Goal: Task Accomplishment & Management: Manage account settings

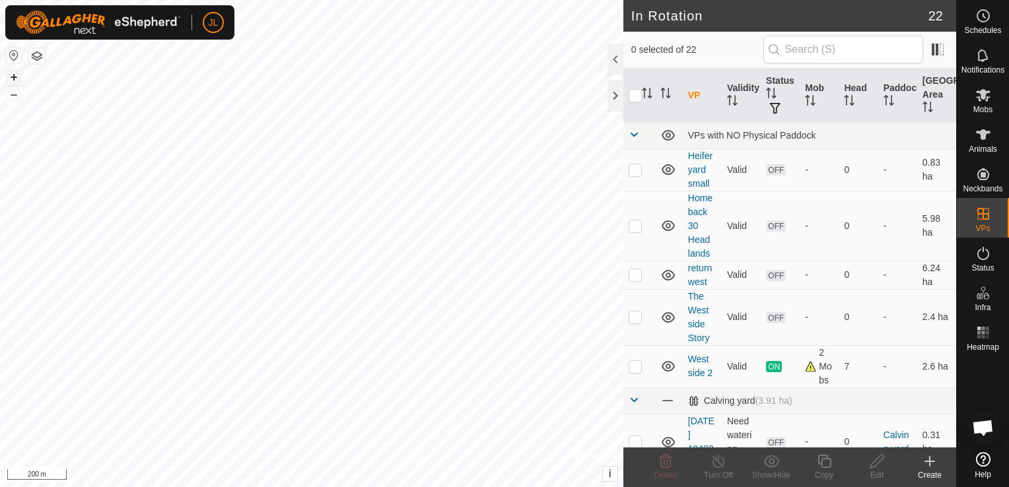
click at [16, 77] on button "+" at bounding box center [14, 77] width 16 height 16
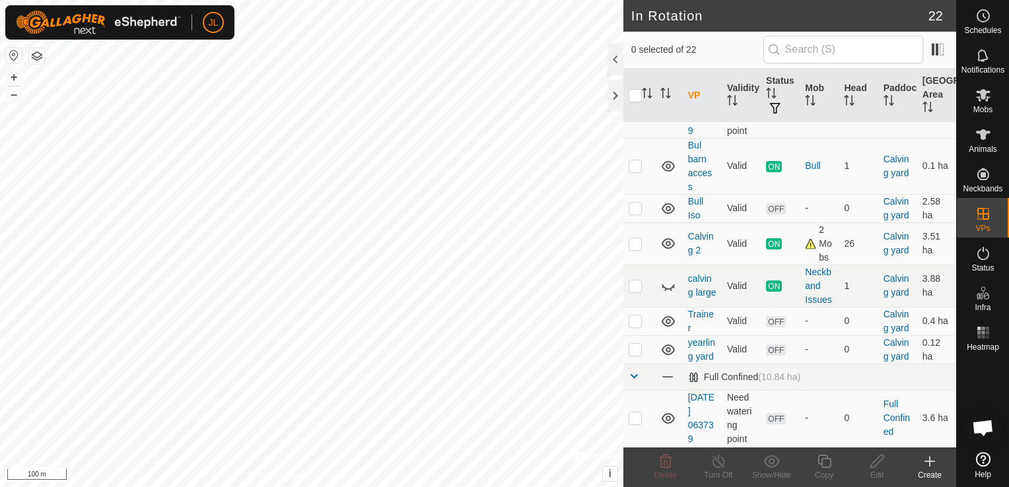
scroll to position [664, 0]
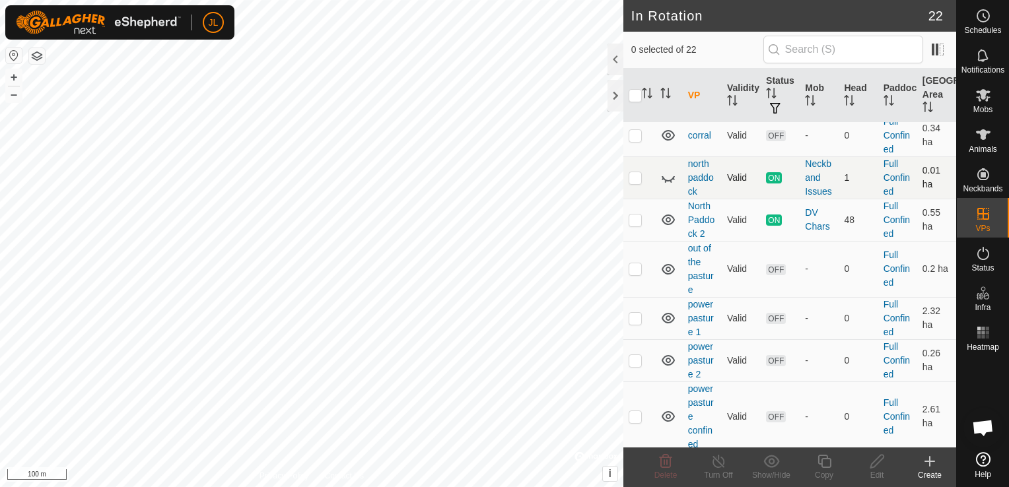
click at [671, 186] on icon at bounding box center [668, 178] width 16 height 16
click at [702, 197] on link "north paddock" at bounding box center [701, 177] width 26 height 38
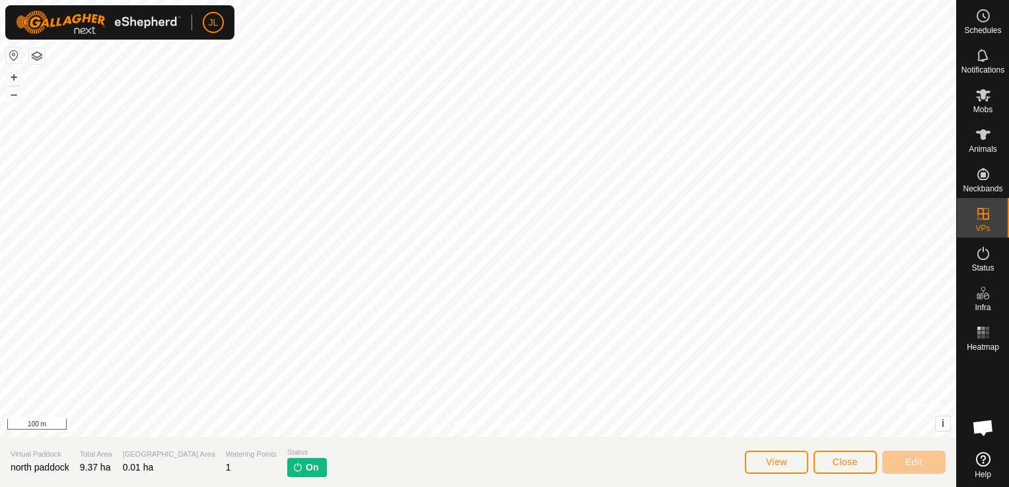
click at [306, 473] on span "On" at bounding box center [312, 468] width 13 height 14
click at [839, 465] on span "Close" at bounding box center [845, 462] width 25 height 11
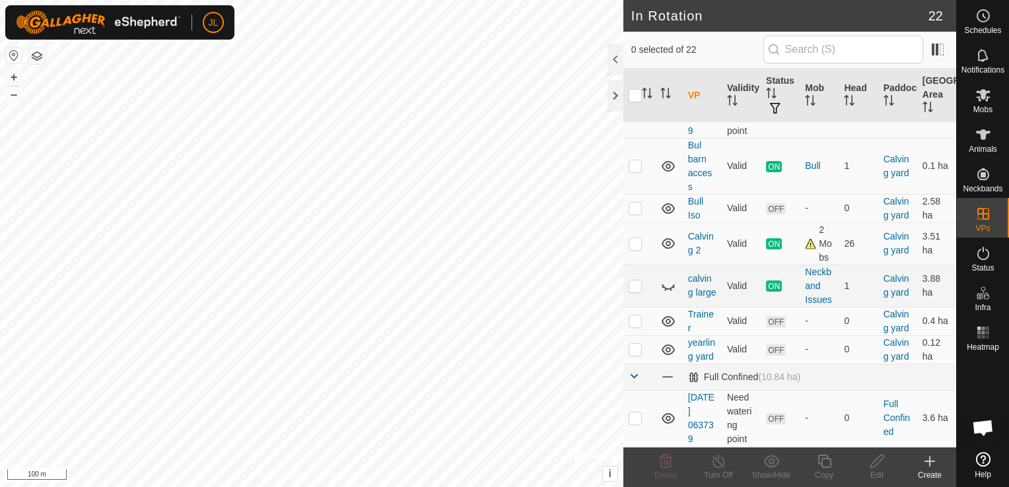
scroll to position [664, 0]
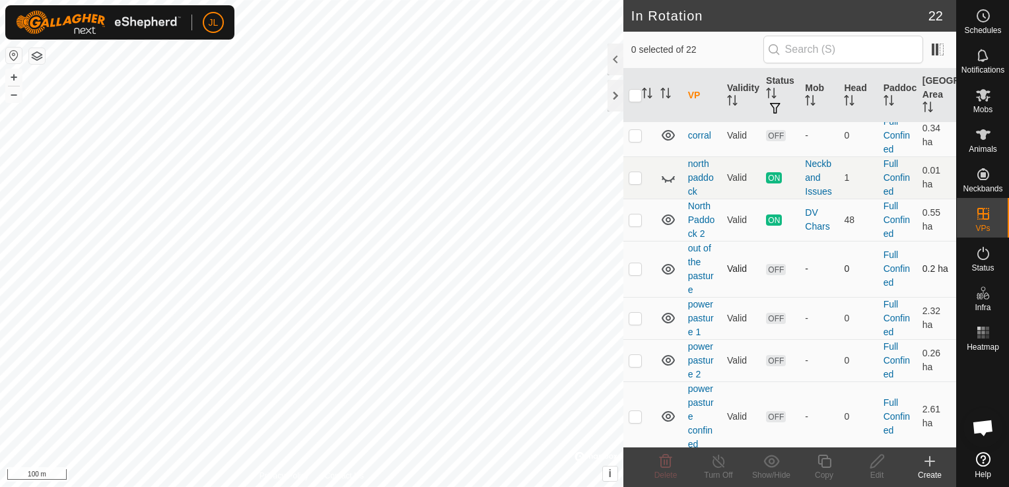
click at [632, 274] on p-checkbox at bounding box center [635, 268] width 13 height 11
checkbox input "true"
click at [871, 469] on div "Edit" at bounding box center [876, 475] width 53 height 12
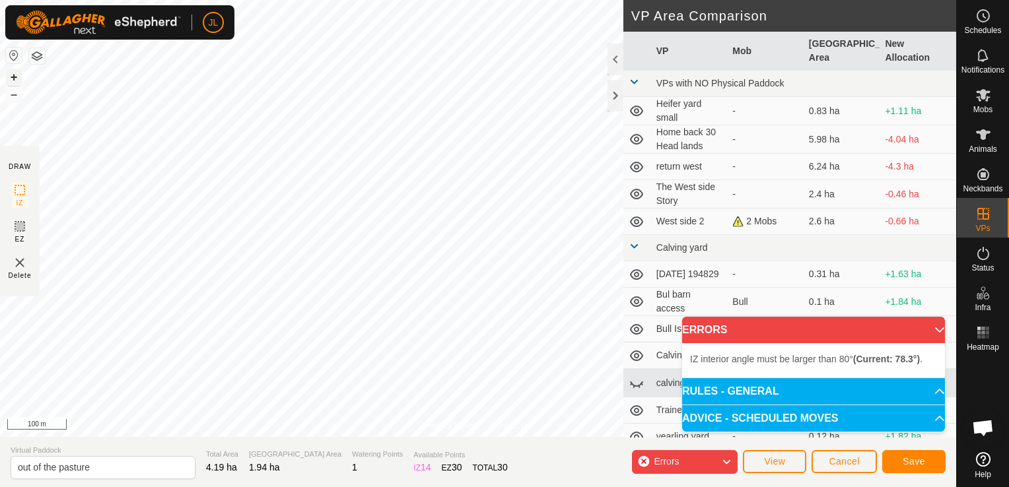
click at [11, 78] on button "+" at bounding box center [14, 77] width 16 height 16
click at [11, 75] on button "+" at bounding box center [14, 77] width 16 height 16
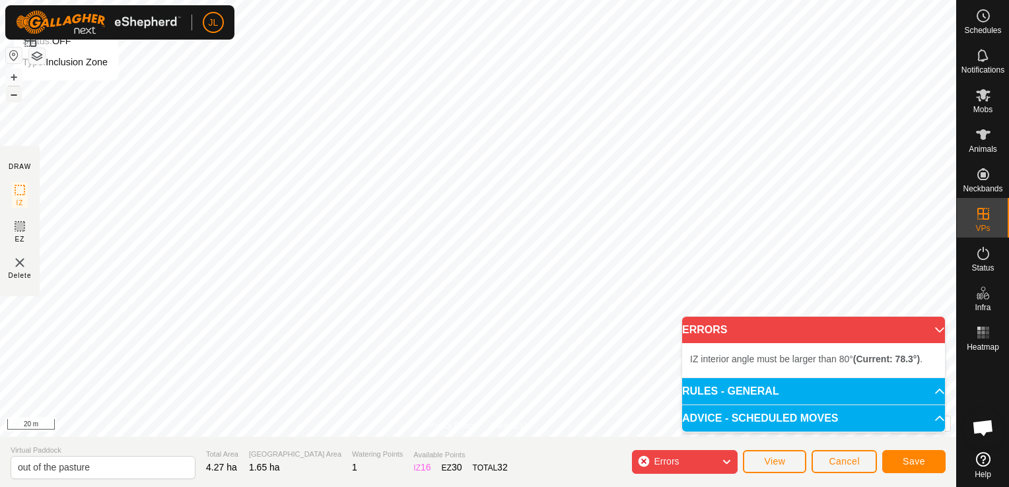
click at [16, 94] on button "–" at bounding box center [14, 94] width 16 height 16
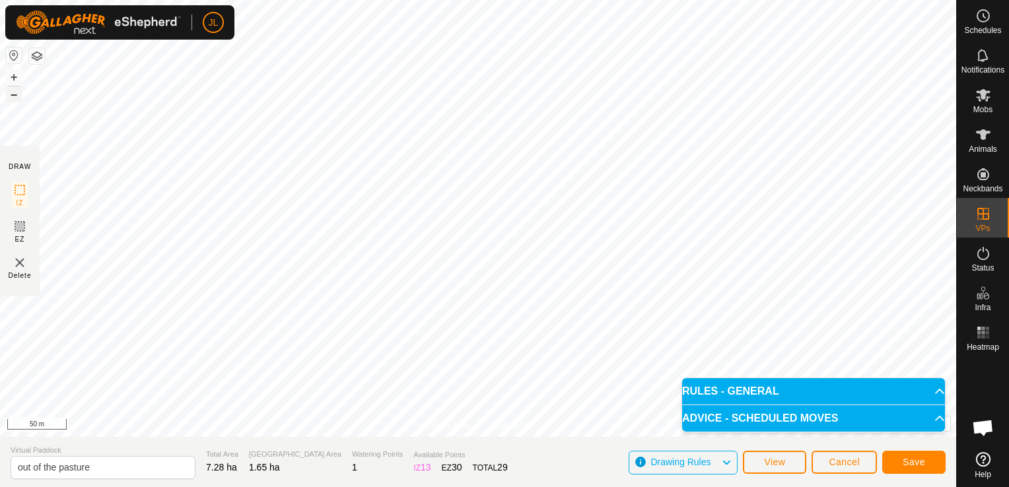
click at [17, 98] on button "–" at bounding box center [14, 94] width 16 height 16
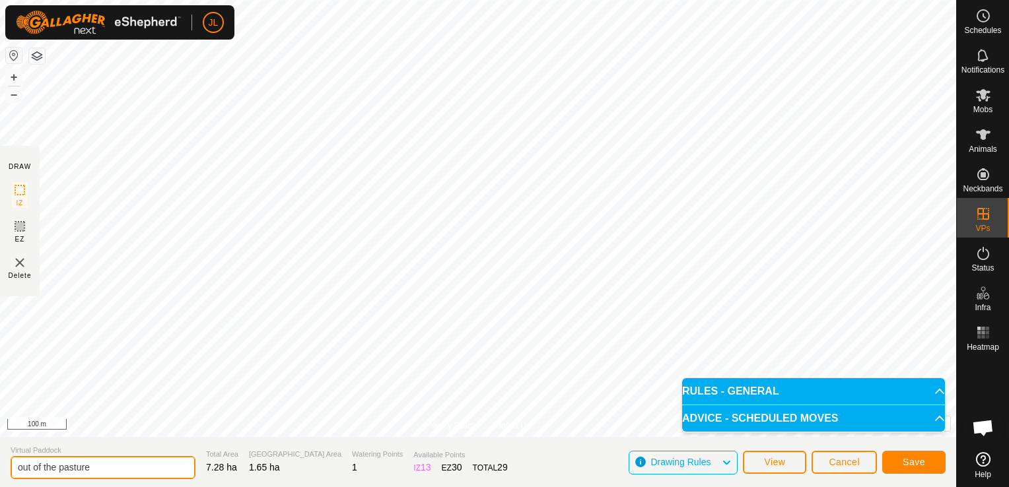
click at [94, 470] on input "out of the pasture" at bounding box center [103, 467] width 185 height 23
type input "o"
type input "North Paddock 3"
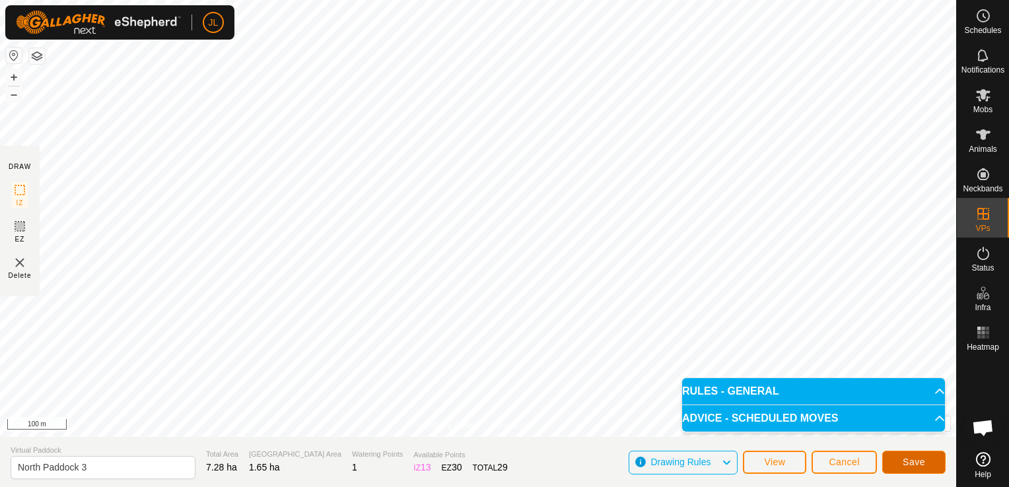
click at [897, 454] on button "Save" at bounding box center [913, 462] width 63 height 23
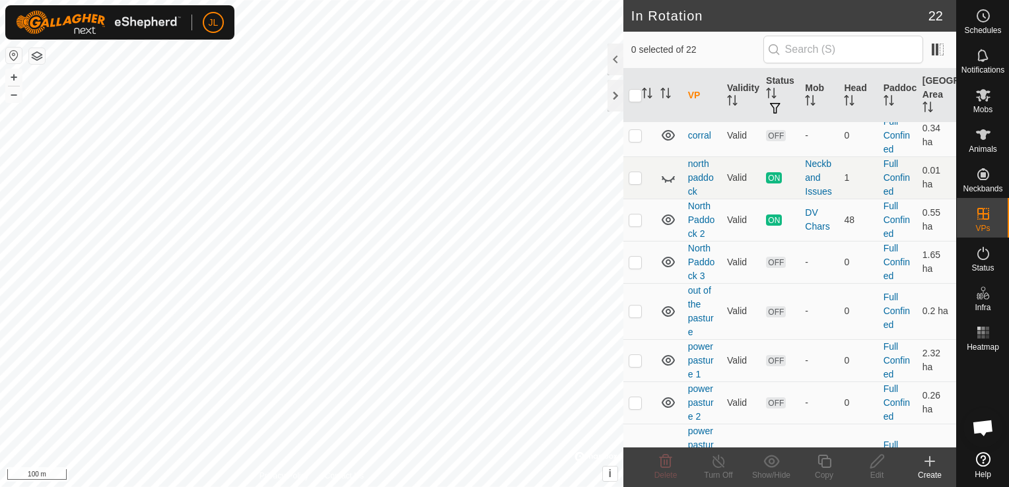
scroll to position [791, 0]
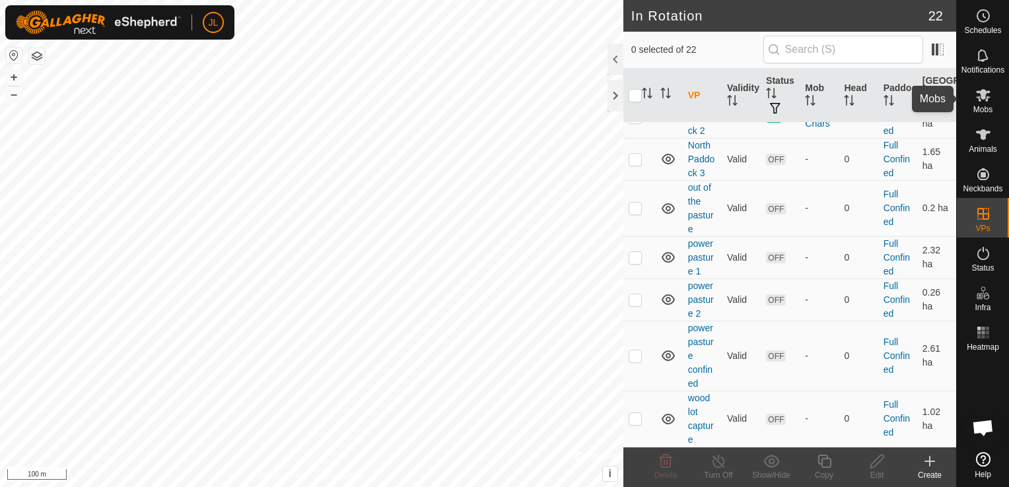
click at [988, 103] on es-mob-svg-icon at bounding box center [983, 95] width 24 height 21
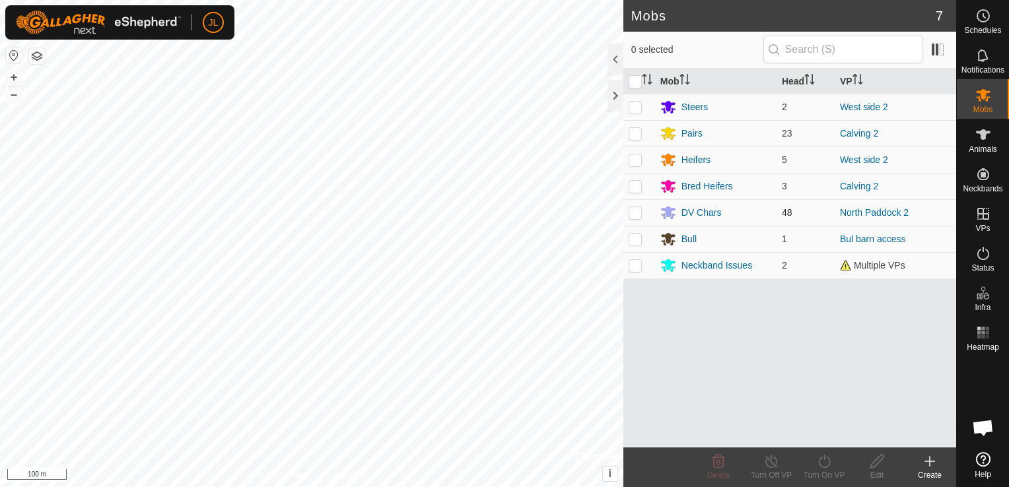
click at [636, 213] on p-checkbox at bounding box center [635, 212] width 13 height 11
checkbox input "true"
click at [823, 461] on icon at bounding box center [824, 462] width 17 height 16
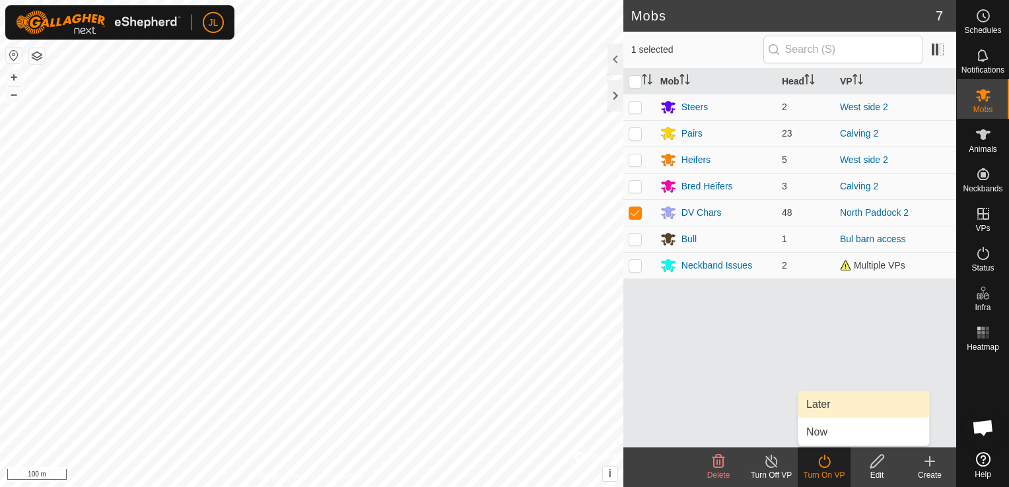
click at [832, 405] on link "Later" at bounding box center [863, 405] width 131 height 26
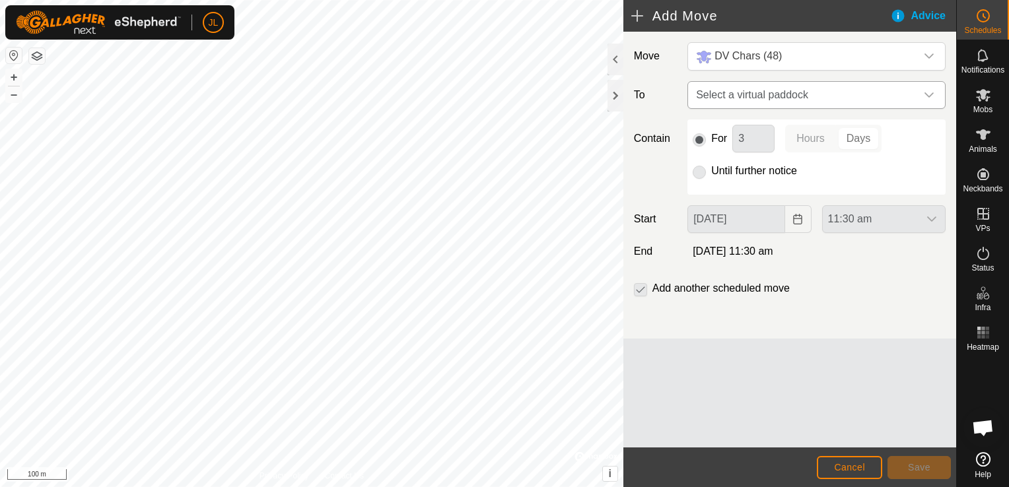
click at [925, 92] on icon "dropdown trigger" at bounding box center [928, 94] width 9 height 5
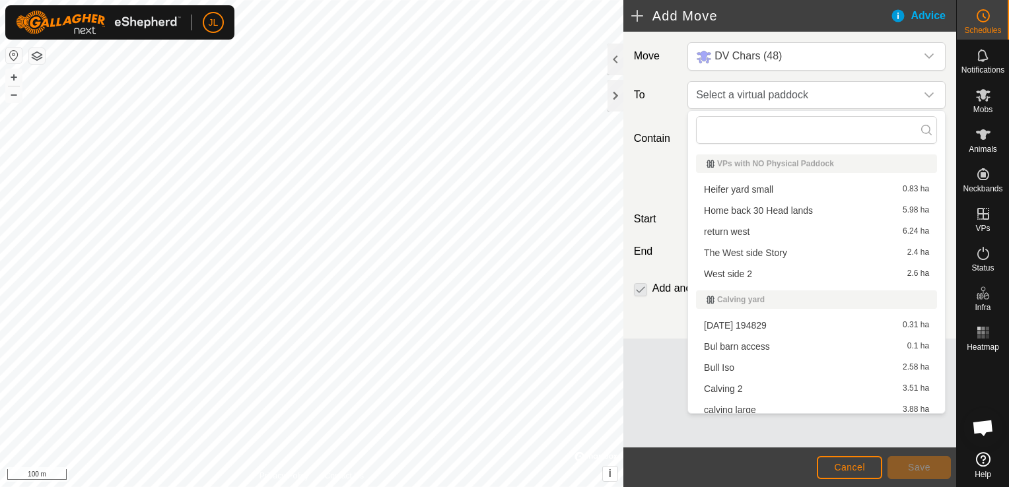
click at [947, 380] on div "Move DV Chars (48) To Select a virtual paddock Contain For 3 Hours Days Until f…" at bounding box center [789, 240] width 333 height 416
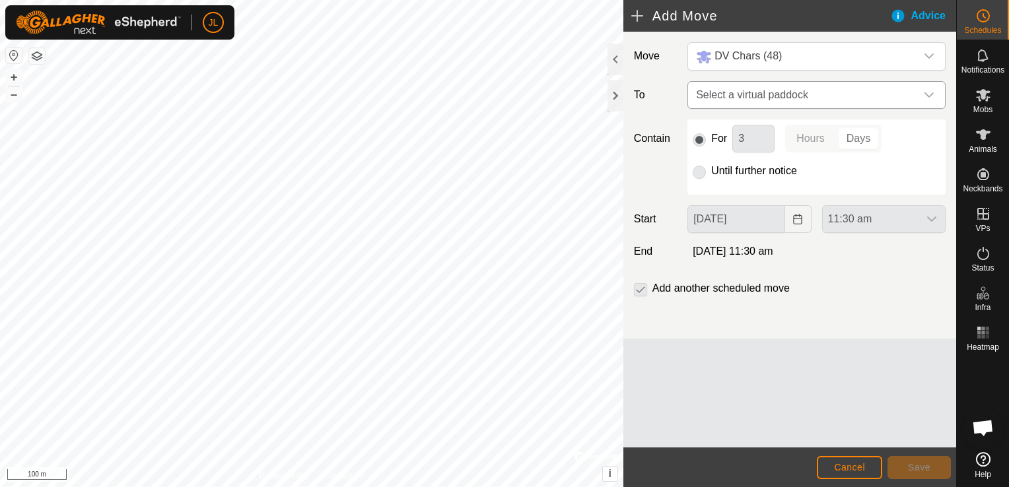
click at [932, 94] on icon "dropdown trigger" at bounding box center [929, 95] width 11 height 11
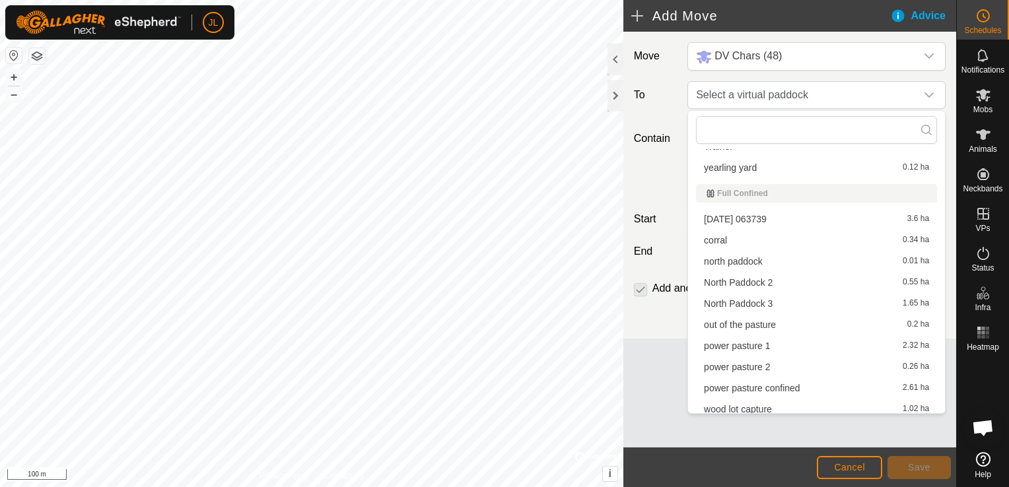
scroll to position [291, 0]
click at [746, 298] on li "North Paddock 3 1.65 ha" at bounding box center [816, 298] width 241 height 20
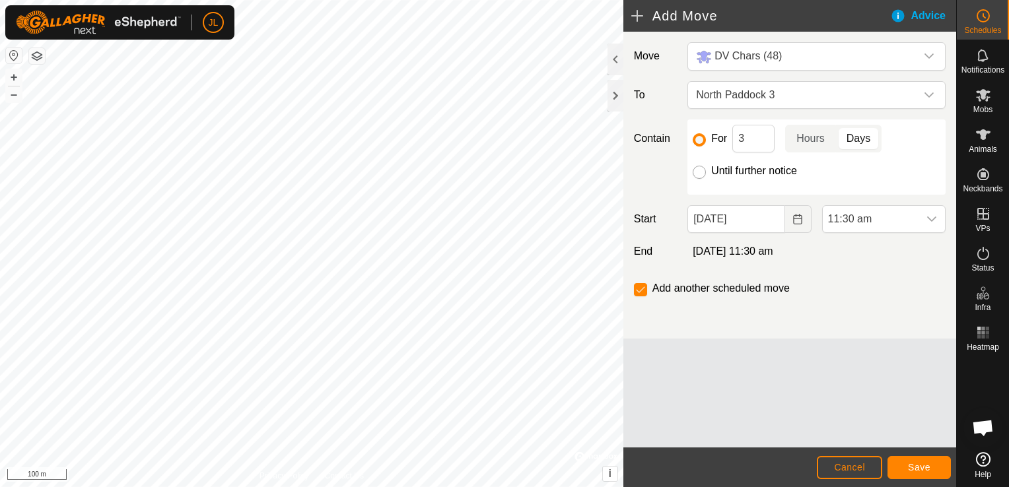
click at [696, 173] on input "Until further notice" at bounding box center [699, 172] width 13 height 13
radio input "true"
checkbox input "false"
click at [696, 173] on input "Until further notice" at bounding box center [699, 172] width 13 height 13
click at [982, 96] on icon at bounding box center [983, 95] width 15 height 13
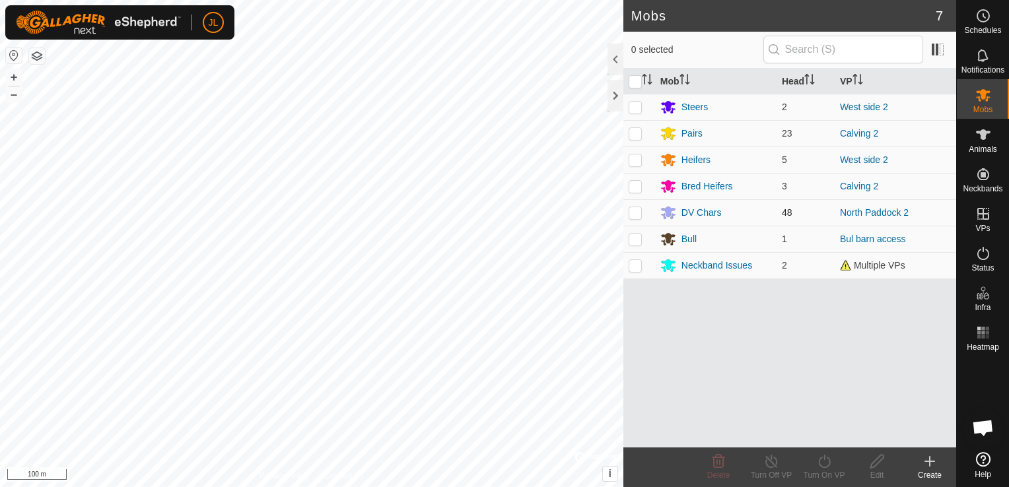
click at [636, 212] on p-checkbox at bounding box center [635, 212] width 13 height 11
checkbox input "true"
click at [816, 460] on icon at bounding box center [824, 462] width 17 height 16
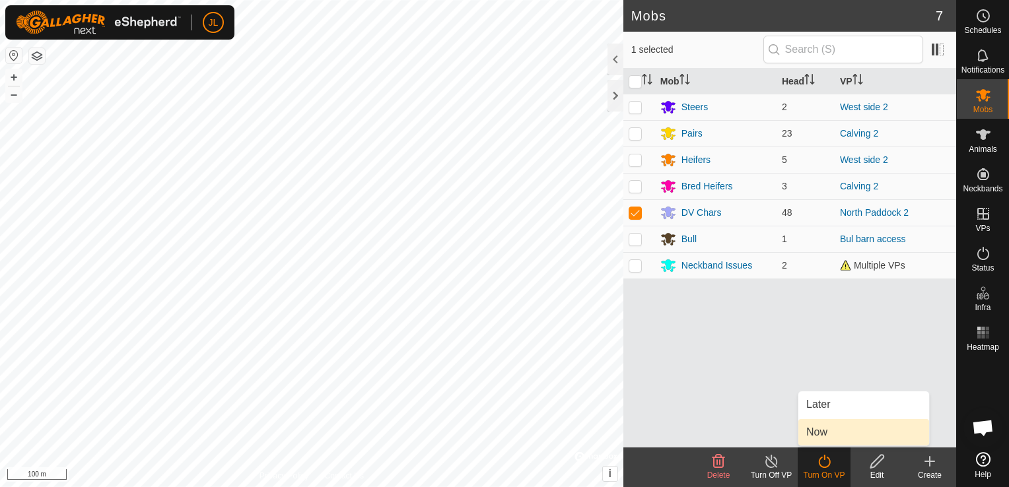
click at [821, 434] on link "Now" at bounding box center [863, 432] width 131 height 26
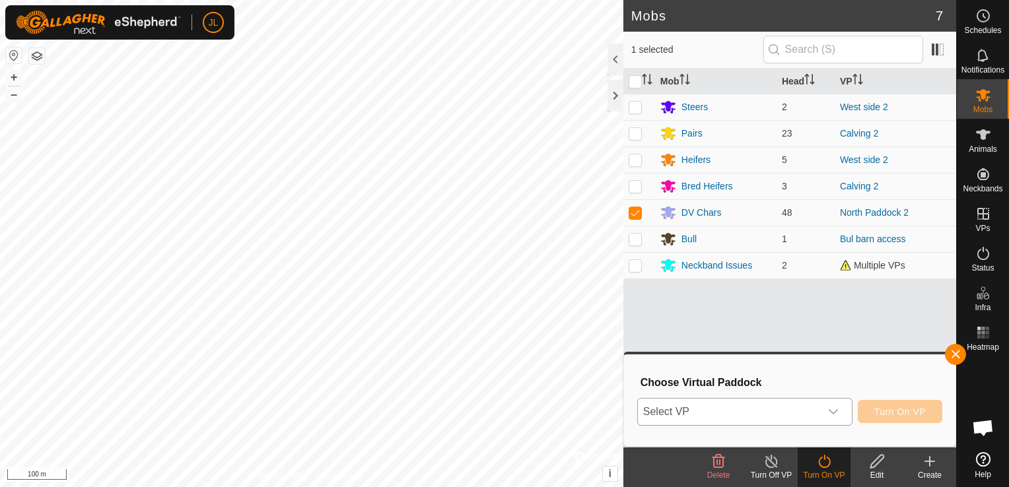
click at [835, 409] on icon "dropdown trigger" at bounding box center [833, 412] width 11 height 11
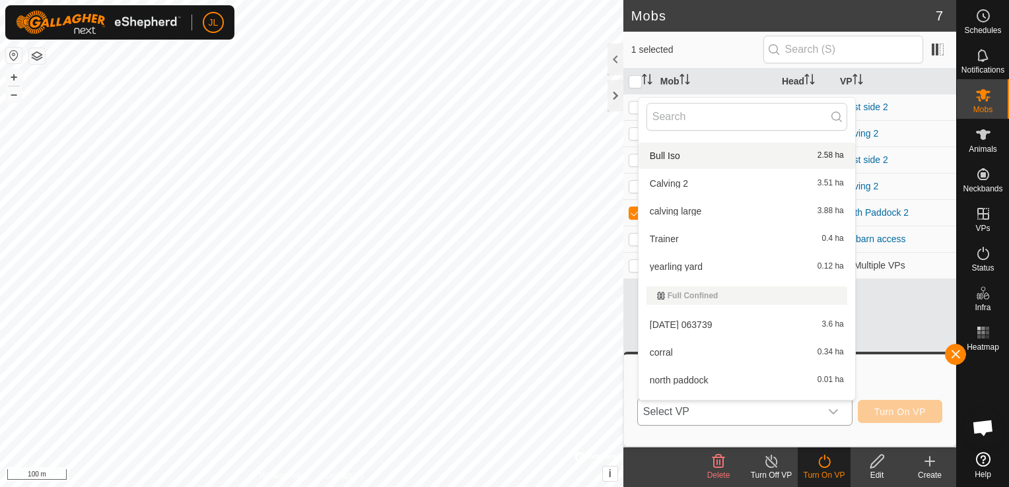
scroll to position [436, 0]
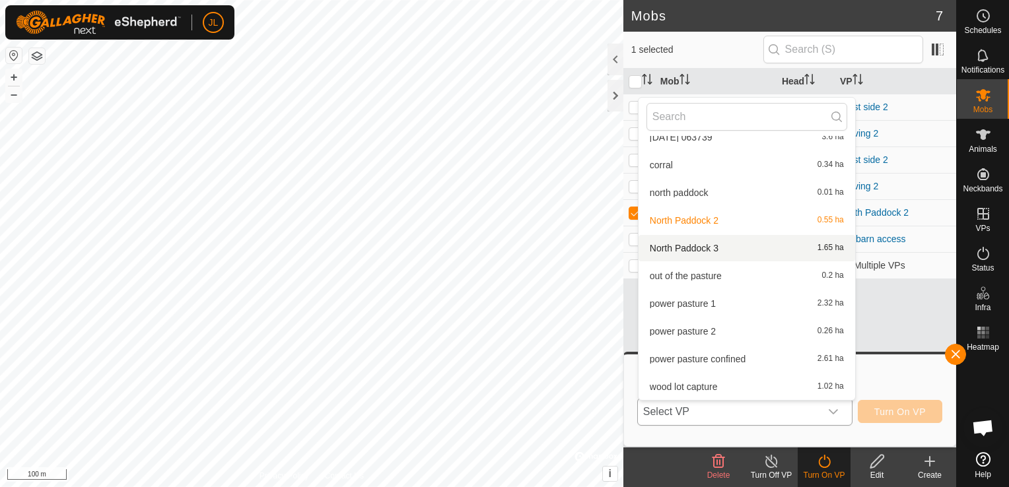
click at [739, 251] on li "North Paddock 3 1.65 ha" at bounding box center [746, 248] width 217 height 26
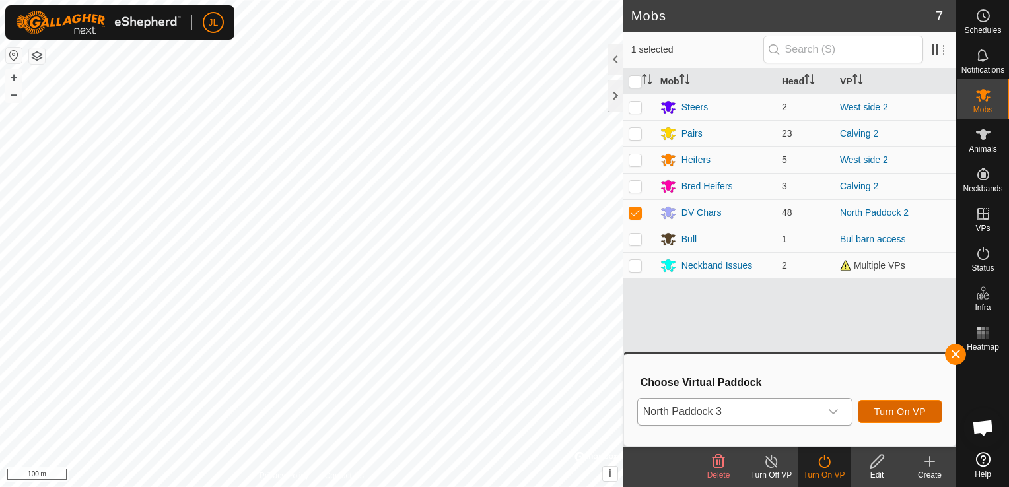
click at [882, 412] on span "Turn On VP" at bounding box center [899, 412] width 51 height 11
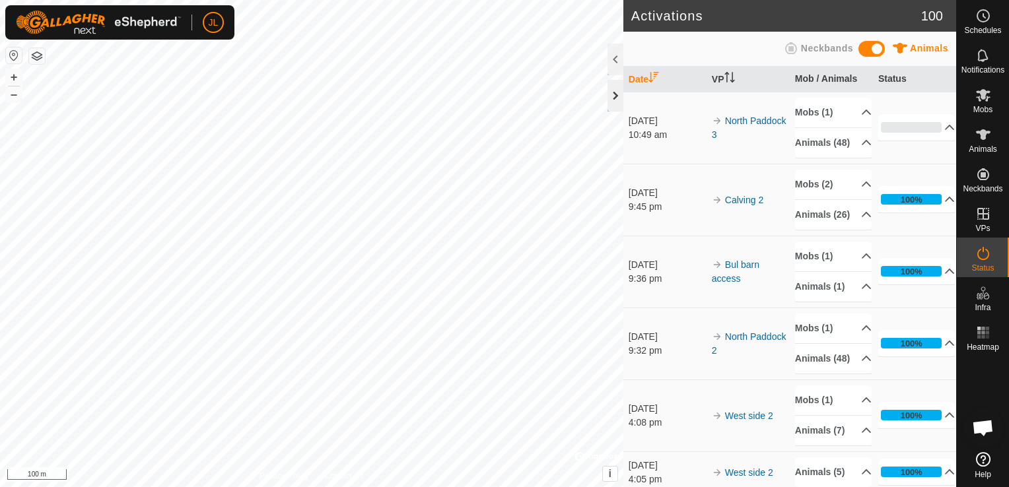
click at [615, 94] on div at bounding box center [615, 96] width 16 height 32
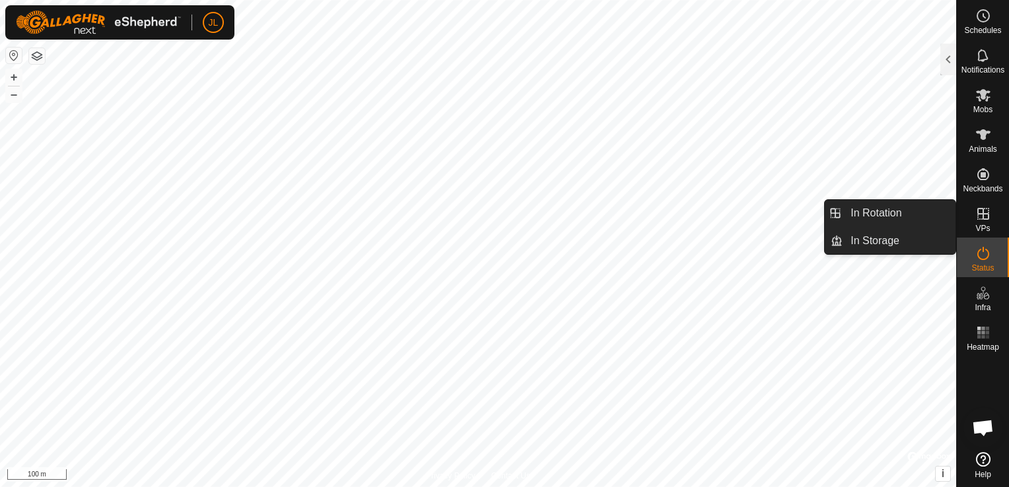
click at [985, 222] on es-virtualpaddocks-svg-icon at bounding box center [983, 213] width 24 height 21
click at [910, 213] on link "In Rotation" at bounding box center [898, 213] width 113 height 26
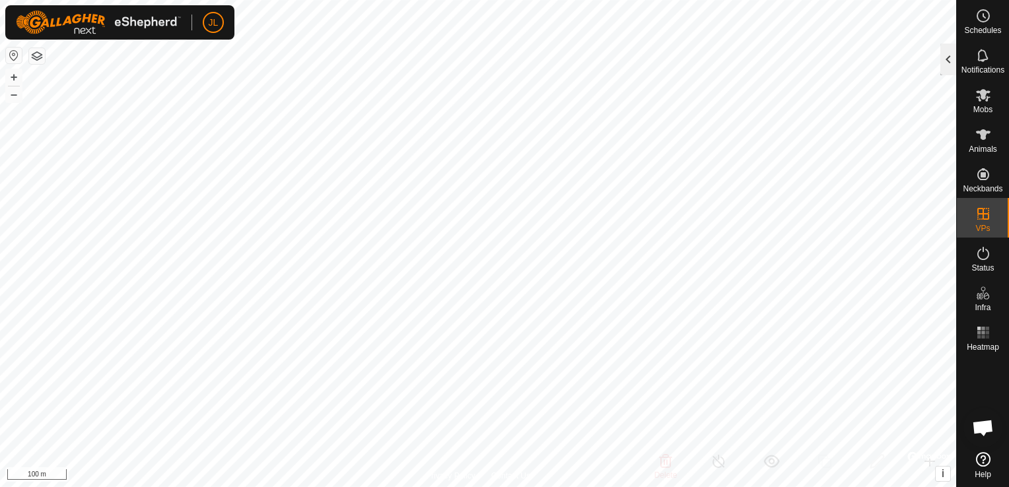
click at [943, 61] on div at bounding box center [948, 60] width 16 height 32
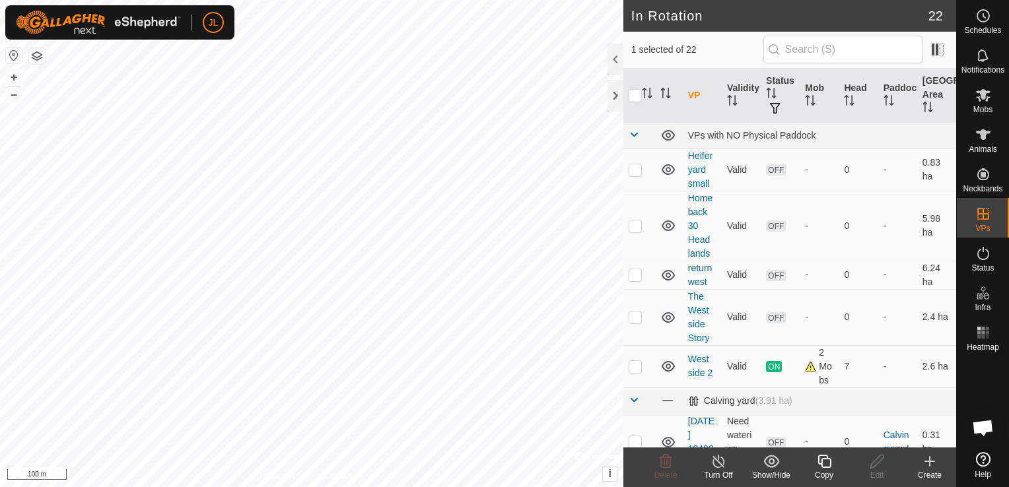
scroll to position [332, 0]
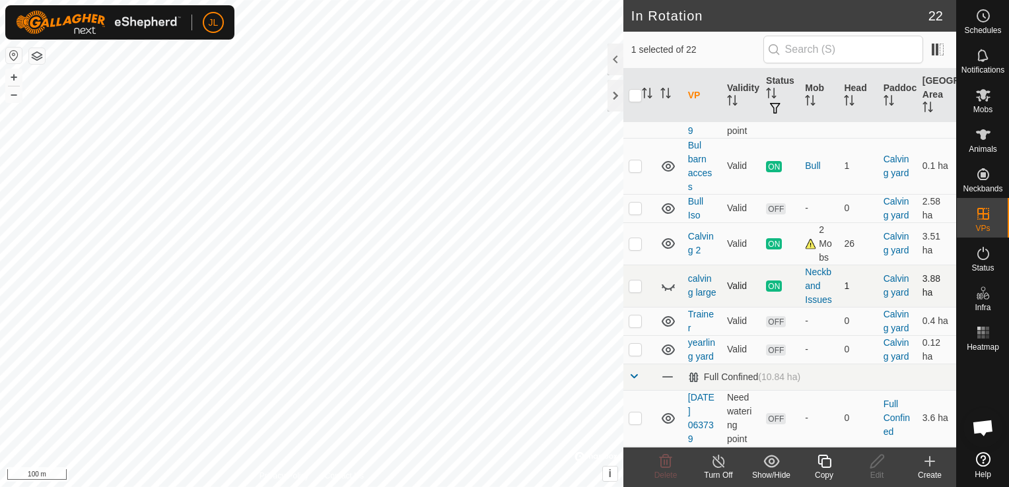
click at [661, 294] on icon at bounding box center [668, 286] width 16 height 16
click at [808, 307] on div "Neckband Issues" at bounding box center [819, 286] width 28 height 42
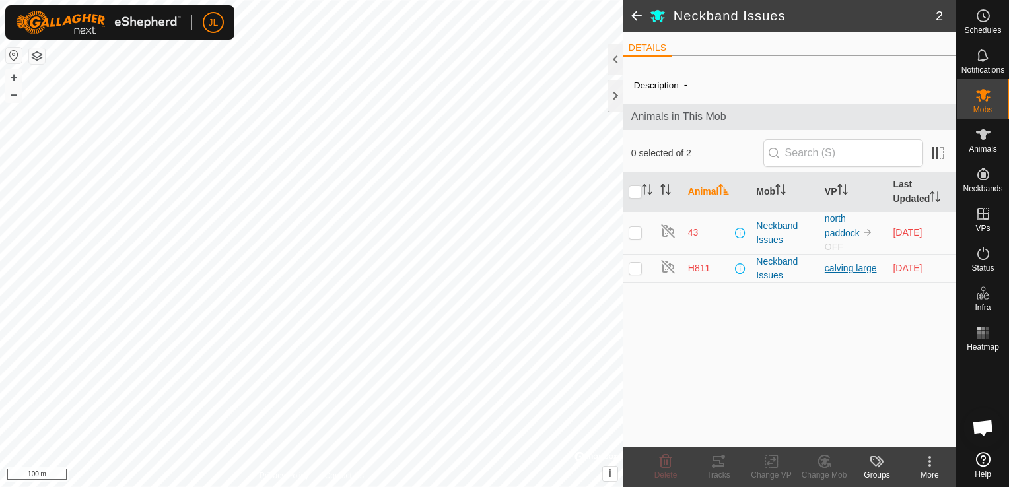
click at [845, 263] on link "calving large" at bounding box center [851, 268] width 52 height 11
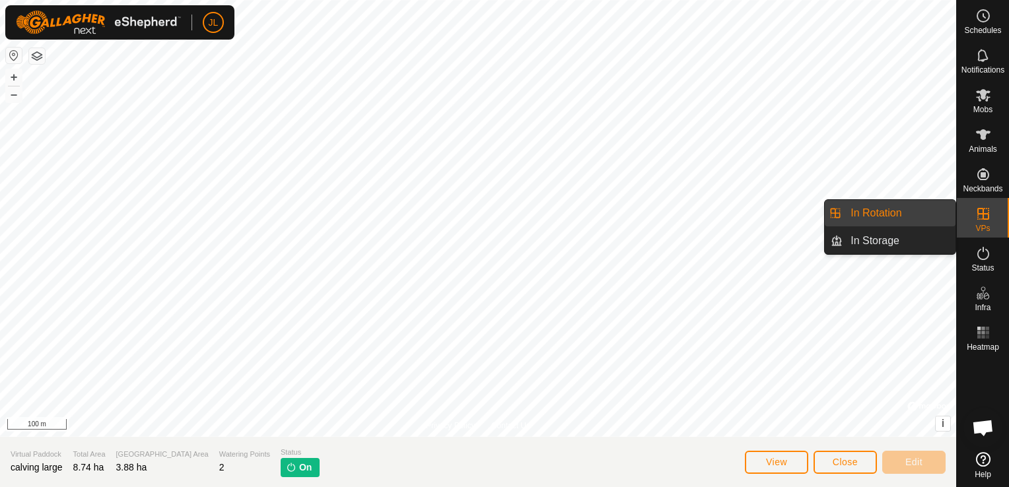
click at [980, 218] on icon at bounding box center [983, 214] width 16 height 16
click at [916, 218] on link "In Rotation" at bounding box center [898, 213] width 113 height 26
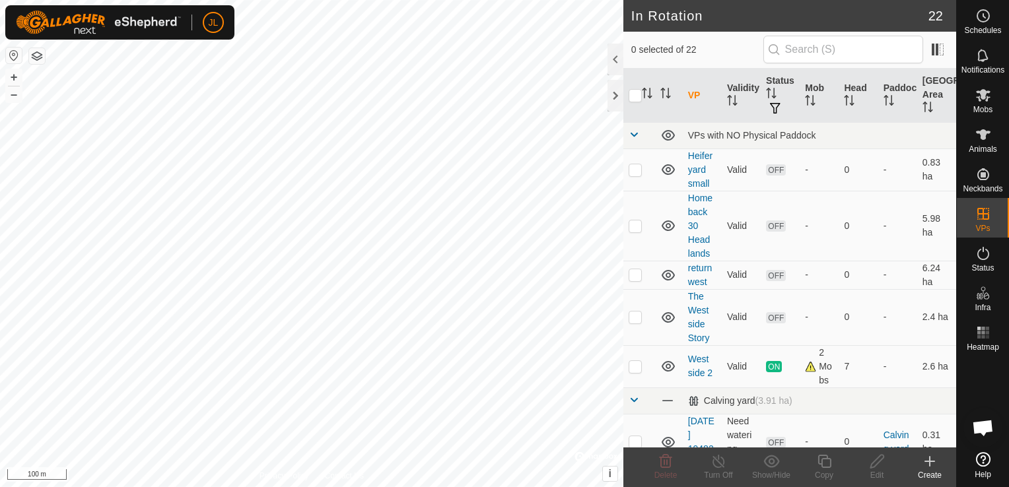
scroll to position [332, 0]
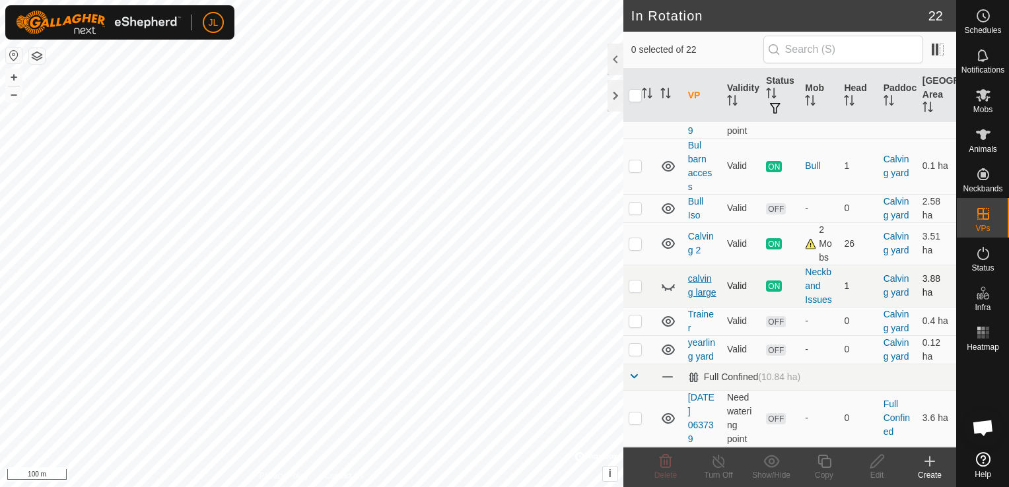
click at [692, 298] on link "calving large" at bounding box center [702, 285] width 28 height 24
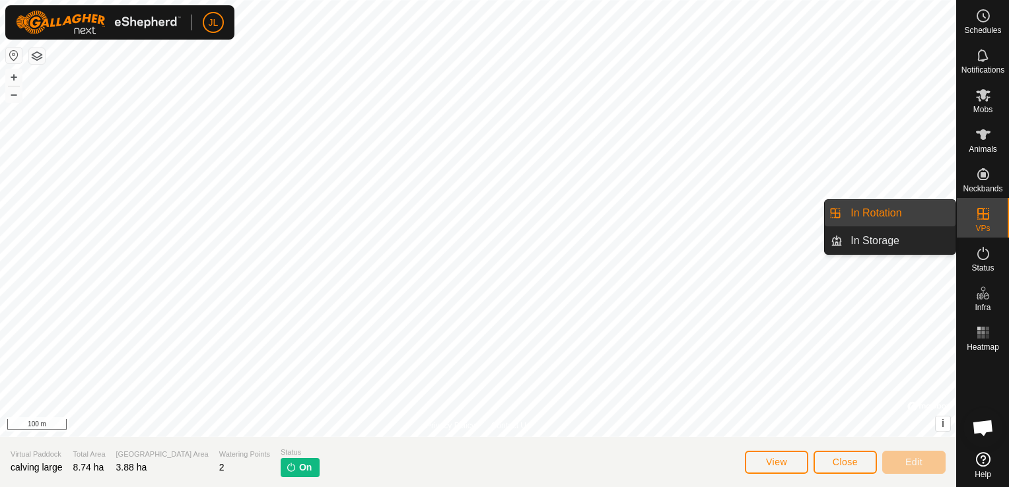
click at [927, 218] on link "In Rotation" at bounding box center [898, 213] width 113 height 26
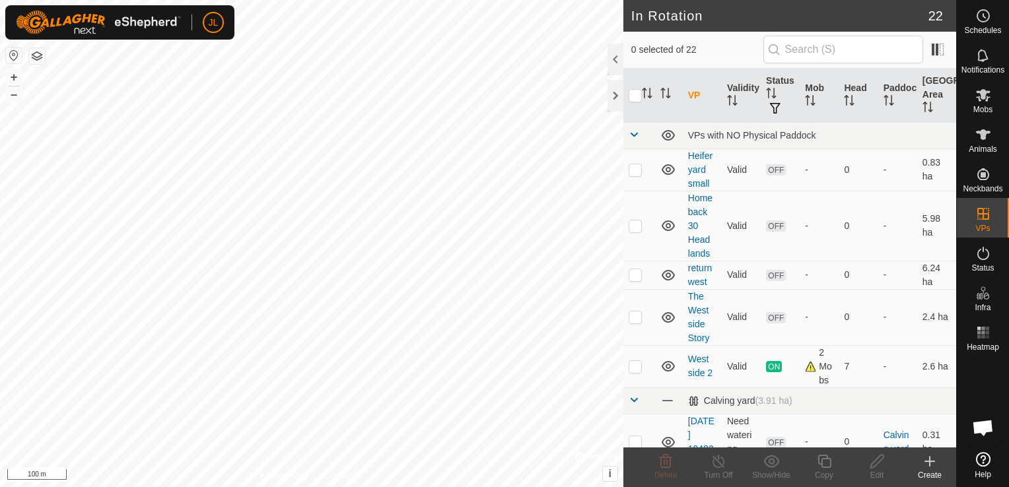
scroll to position [332, 0]
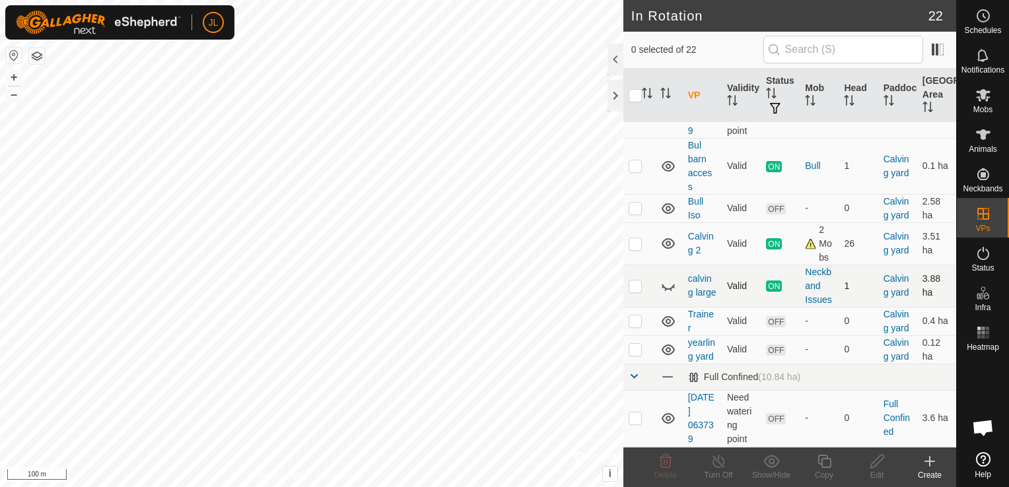
click at [635, 291] on p-checkbox at bounding box center [635, 286] width 13 height 11
checkbox input "true"
click at [671, 294] on icon at bounding box center [668, 286] width 16 height 16
click at [717, 467] on icon at bounding box center [718, 461] width 12 height 13
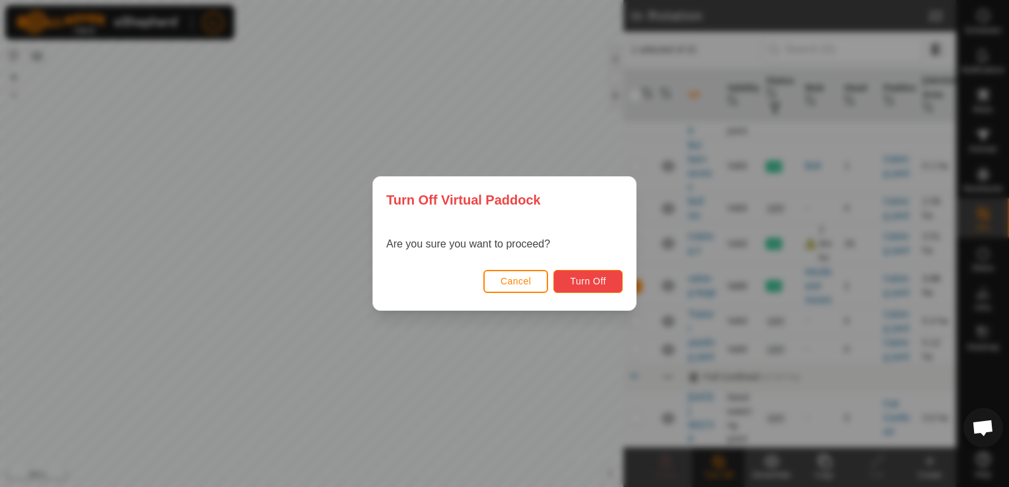
click at [586, 281] on span "Turn Off" at bounding box center [588, 281] width 36 height 11
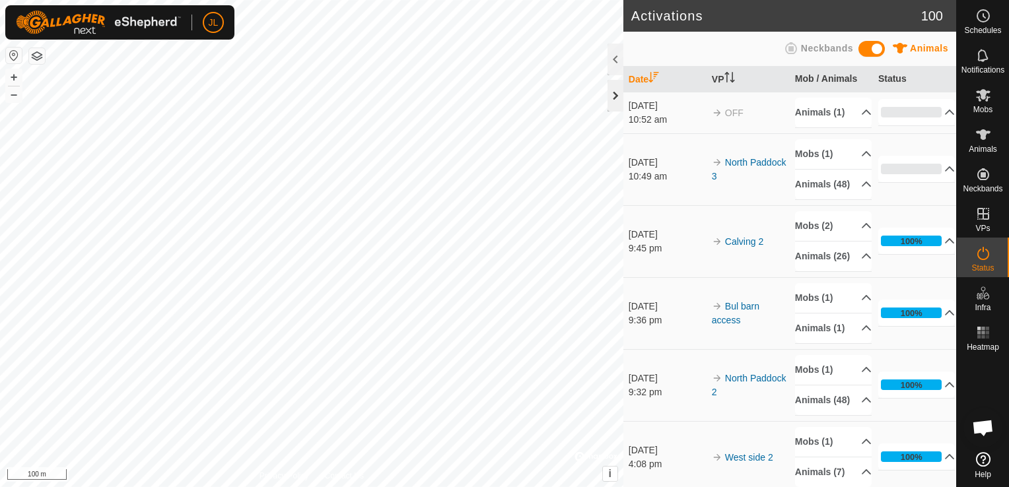
click at [613, 92] on div at bounding box center [615, 96] width 16 height 32
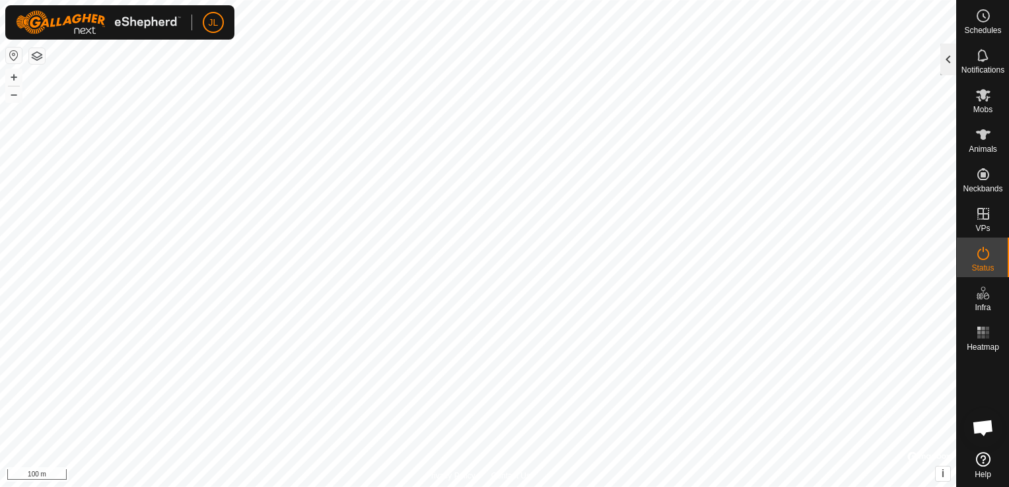
click at [948, 60] on div at bounding box center [948, 60] width 16 height 32
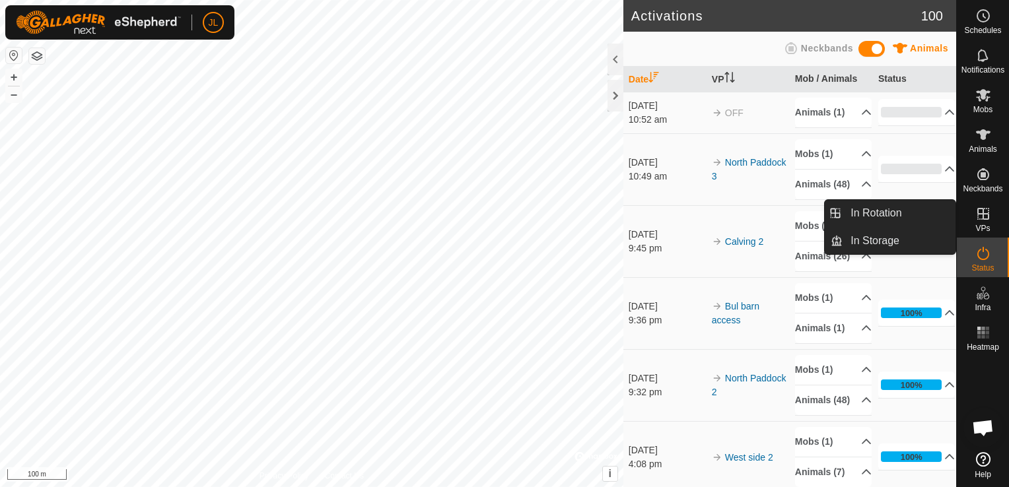
click at [978, 218] on icon at bounding box center [983, 214] width 16 height 16
click at [909, 215] on link "In Rotation" at bounding box center [898, 213] width 113 height 26
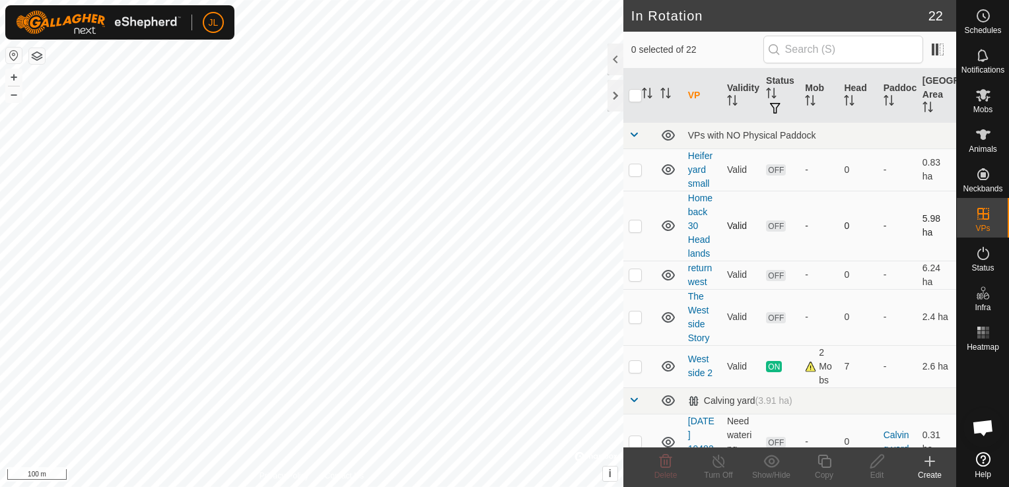
click at [669, 226] on icon at bounding box center [668, 226] width 13 height 11
click at [668, 278] on icon at bounding box center [668, 275] width 16 height 16
drag, startPoint x: 656, startPoint y: 352, endPoint x: 664, endPoint y: 316, distance: 37.2
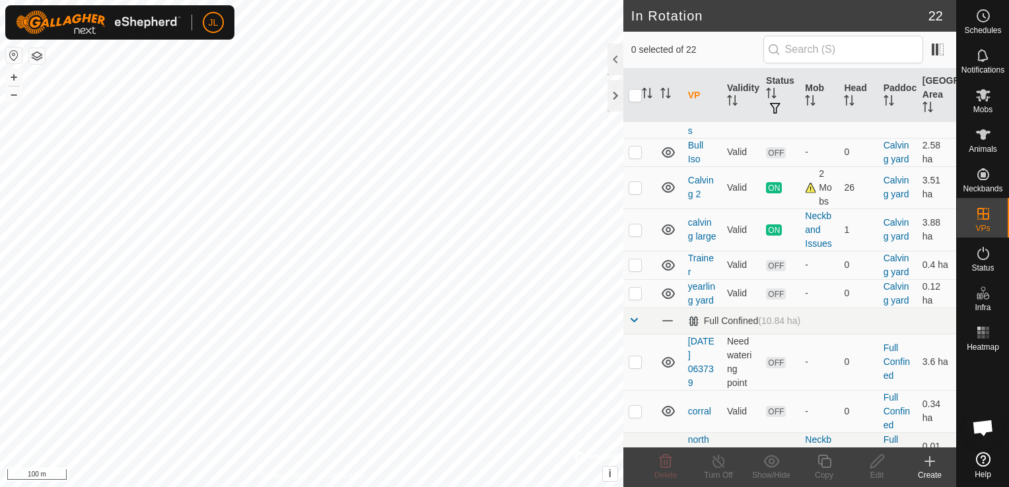
scroll to position [396, 0]
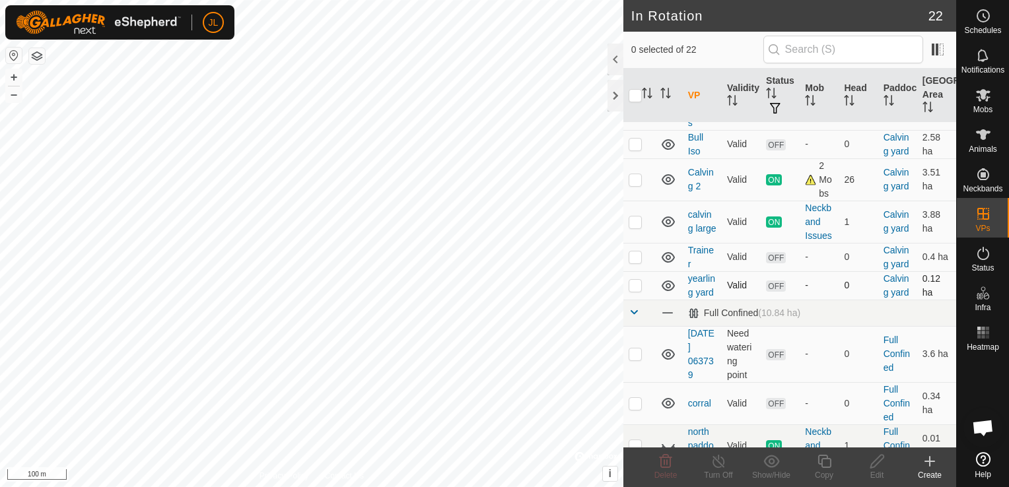
click at [627, 300] on td at bounding box center [639, 285] width 32 height 28
checkbox input "false"
checkbox input "true"
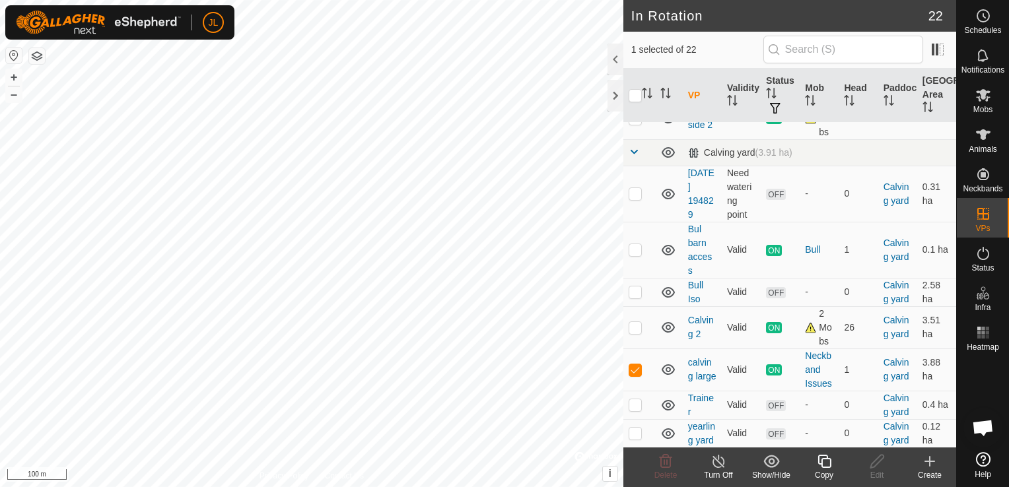
scroll to position [238, 0]
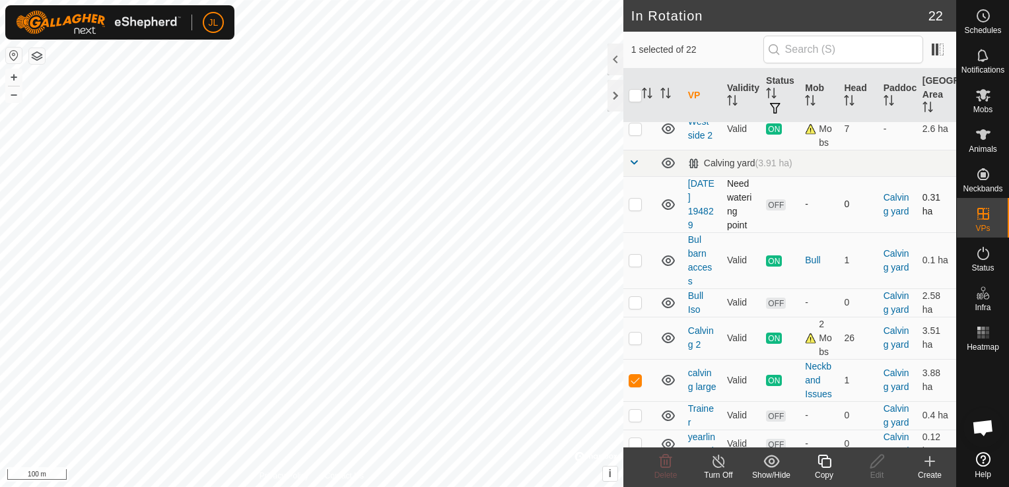
click at [633, 209] on p-checkbox at bounding box center [635, 204] width 13 height 11
checkbox input "false"
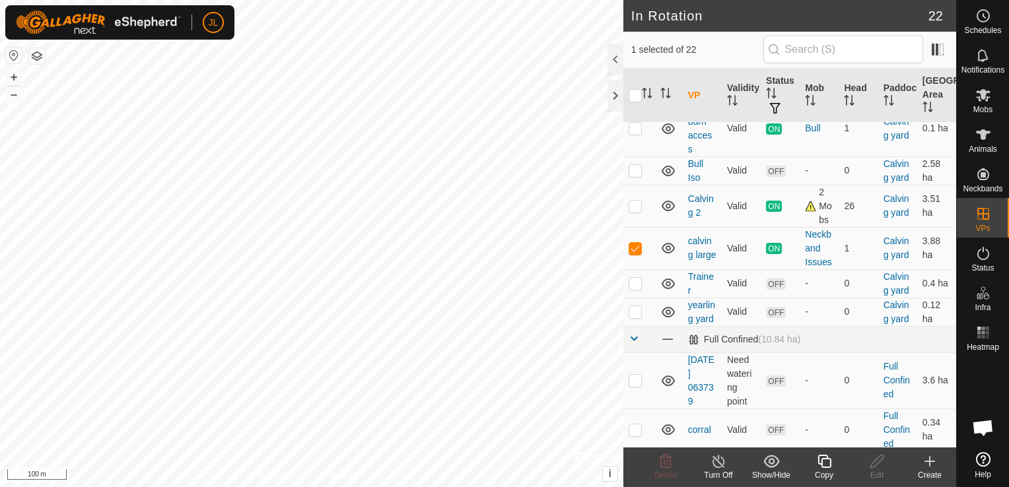
scroll to position [396, 0]
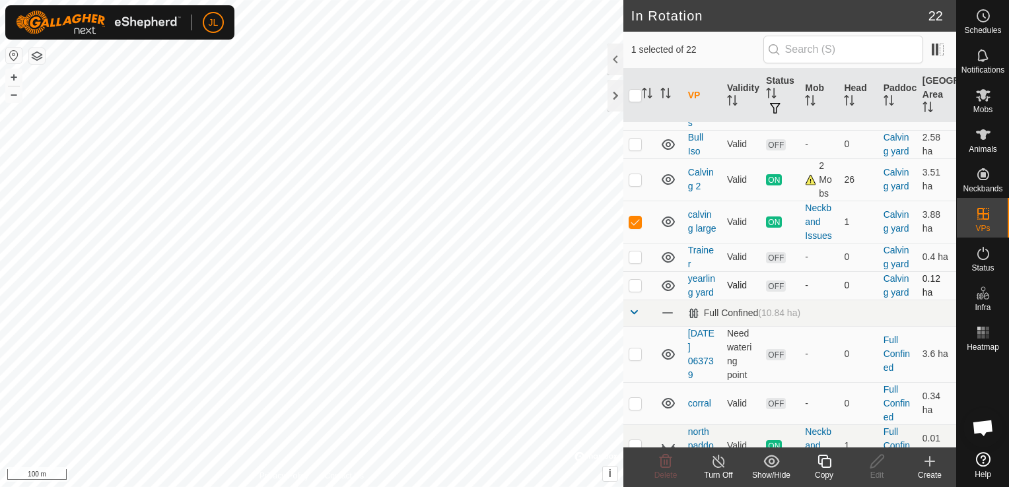
click at [632, 291] on p-checkbox at bounding box center [635, 285] width 13 height 11
checkbox input "false"
click at [631, 227] on p-checkbox at bounding box center [635, 222] width 13 height 11
checkbox input "false"
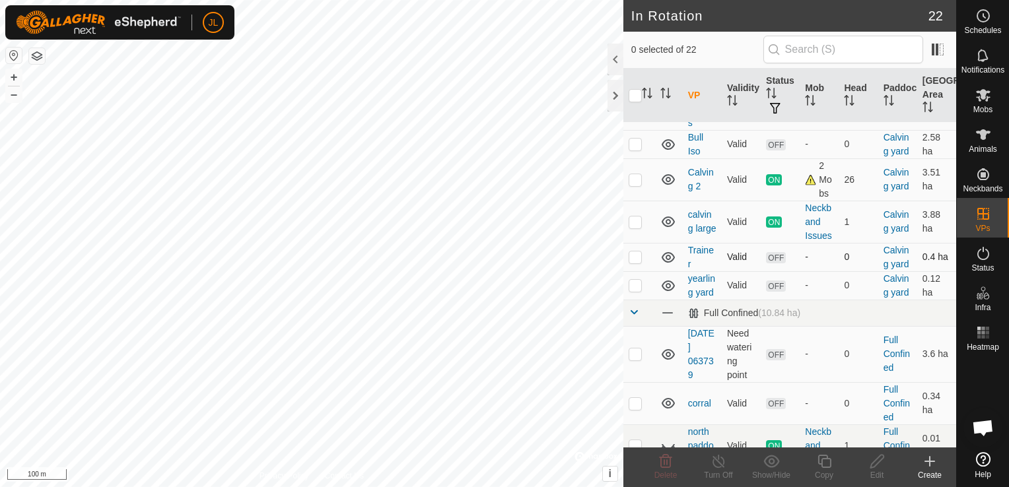
click at [636, 262] on p-checkbox at bounding box center [635, 257] width 13 height 11
checkbox input "false"
click at [636, 300] on td at bounding box center [639, 285] width 32 height 28
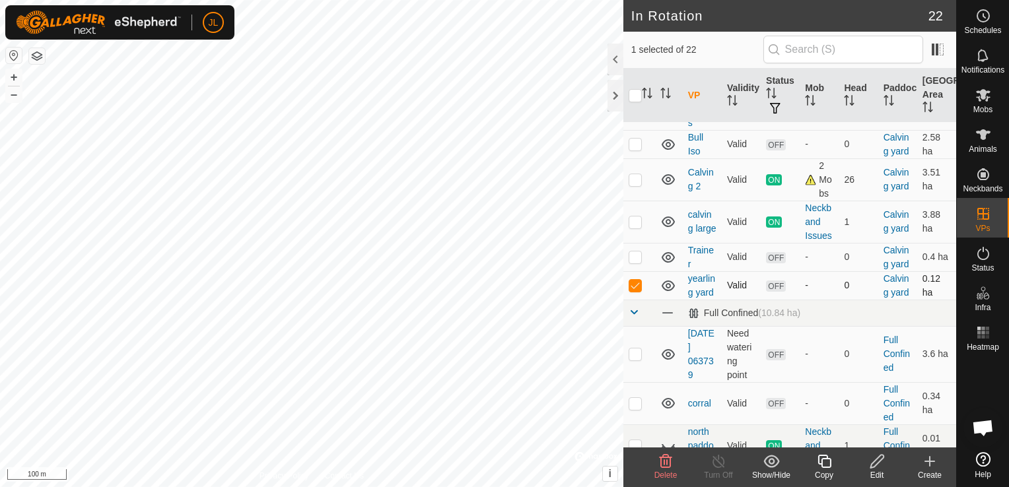
checkbox input "false"
click at [640, 359] on p-checkbox at bounding box center [635, 354] width 13 height 11
click at [631, 359] on p-checkbox at bounding box center [635, 354] width 13 height 11
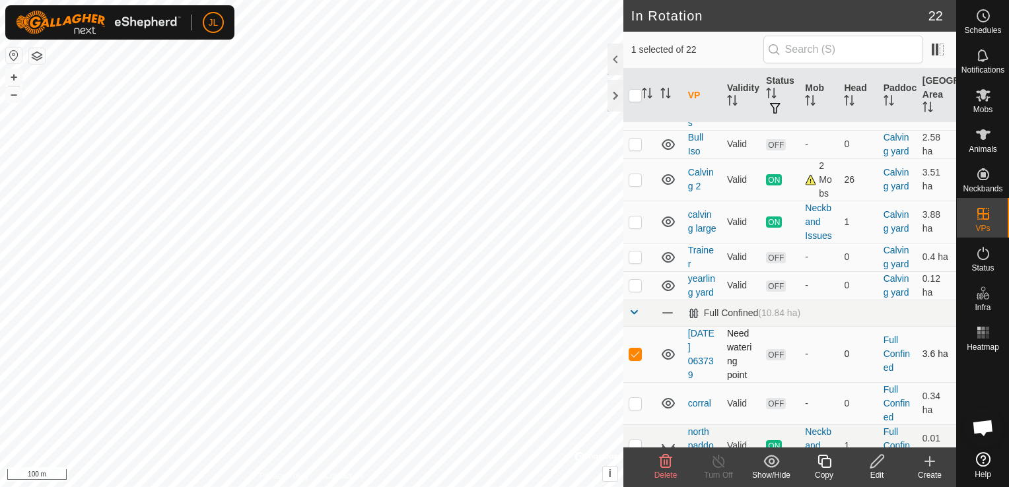
checkbox input "false"
click at [631, 409] on p-checkbox at bounding box center [635, 403] width 13 height 11
checkbox input "false"
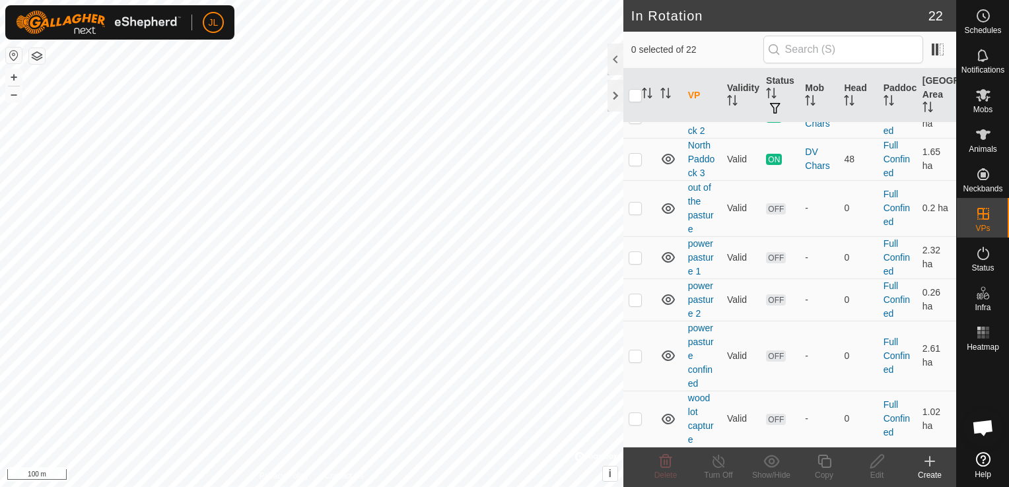
scroll to position [791, 0]
click at [666, 421] on icon at bounding box center [668, 419] width 16 height 16
drag, startPoint x: 671, startPoint y: 373, endPoint x: 651, endPoint y: 358, distance: 25.5
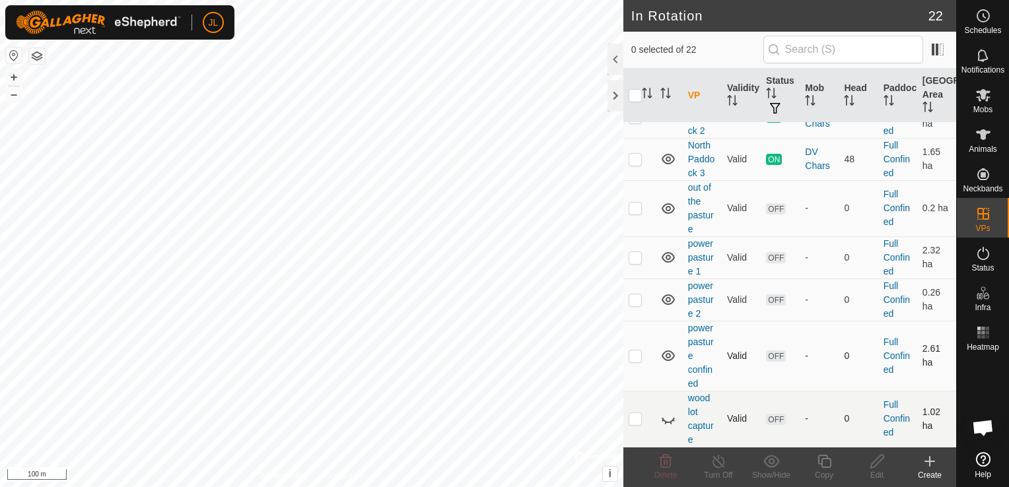
click at [651, 358] on tr "power pasture confined Valid OFF - 0 Full Confined 2.61 ha" at bounding box center [789, 356] width 333 height 70
click at [627, 360] on td at bounding box center [639, 356] width 32 height 70
click at [640, 358] on p-checkbox at bounding box center [635, 356] width 13 height 11
click at [634, 358] on p-checkbox at bounding box center [635, 356] width 13 height 11
click at [669, 465] on icon at bounding box center [666, 461] width 13 height 13
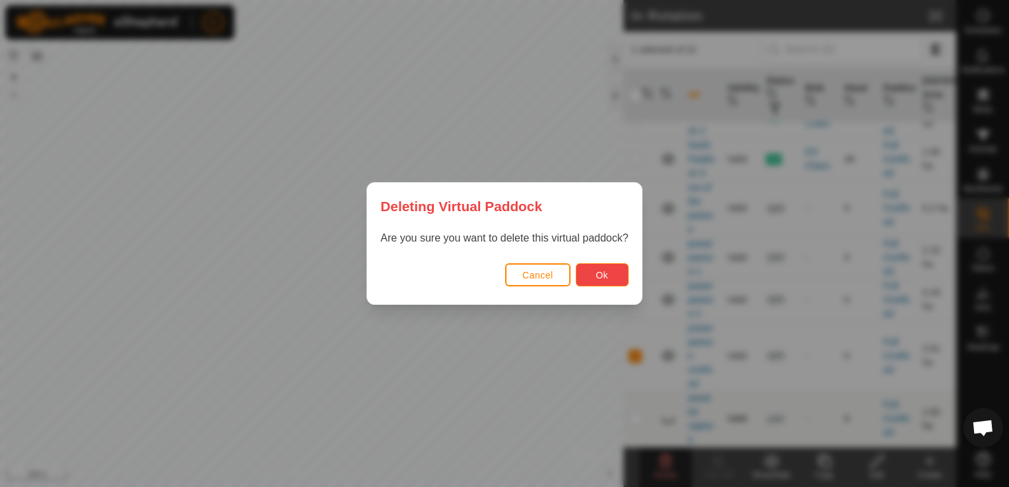
click at [597, 276] on span "Ok" at bounding box center [602, 275] width 13 height 11
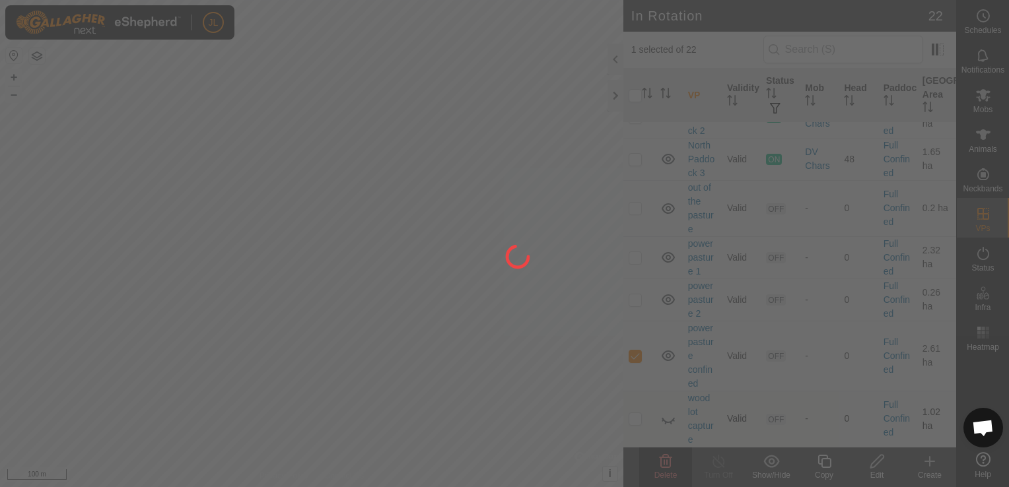
checkbox input "false"
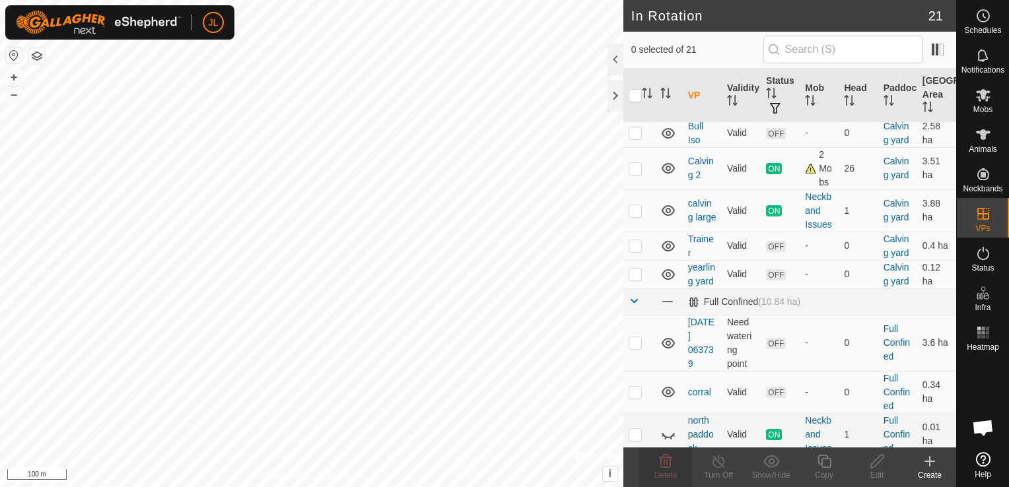
scroll to position [423, 0]
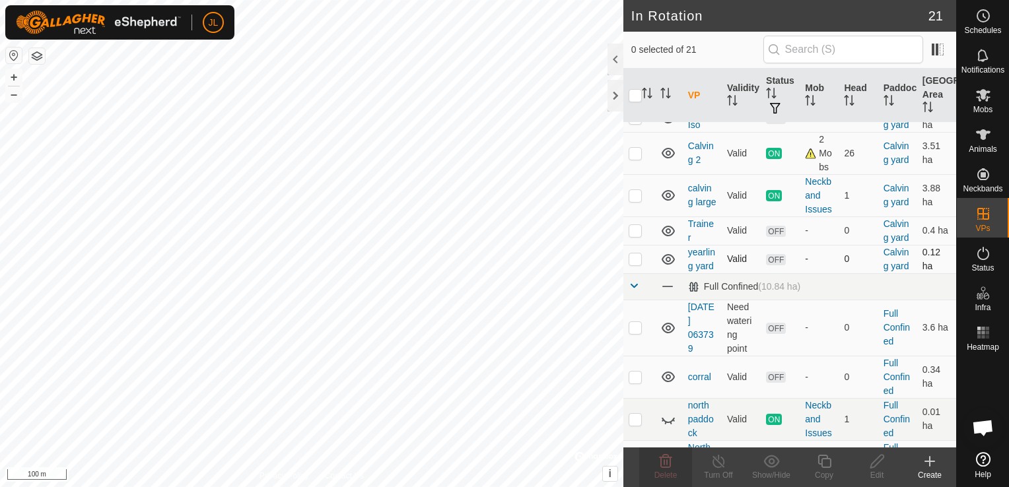
click at [633, 273] on td at bounding box center [639, 259] width 32 height 28
click at [664, 465] on icon at bounding box center [666, 461] width 13 height 13
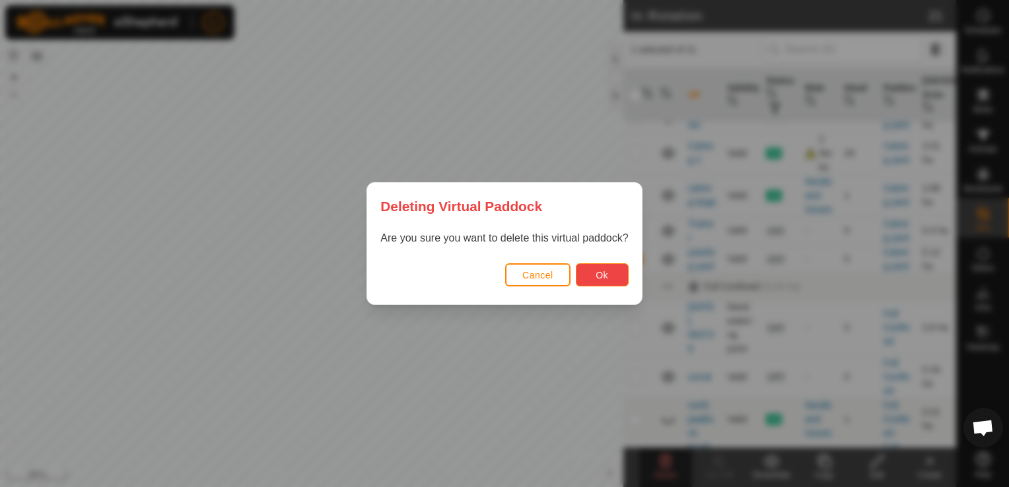
click at [594, 276] on button "Ok" at bounding box center [602, 274] width 53 height 23
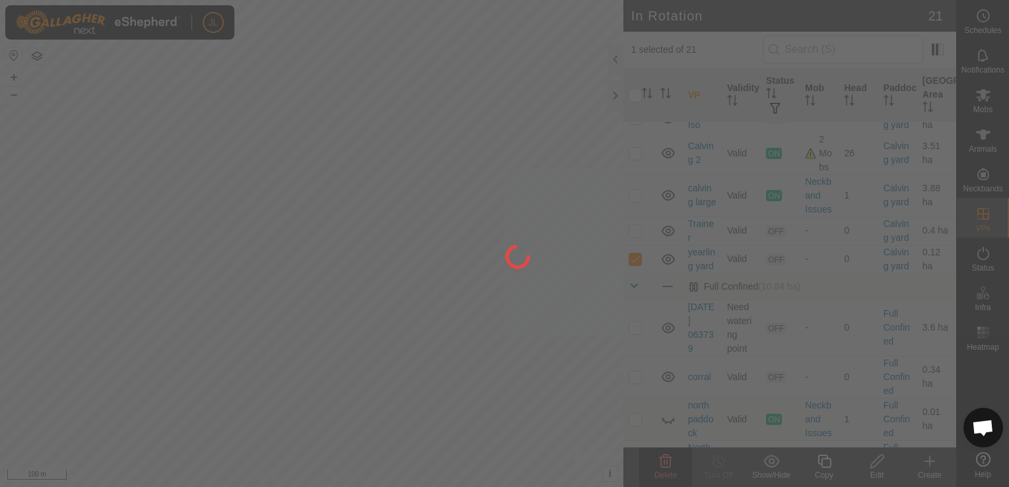
checkbox input "false"
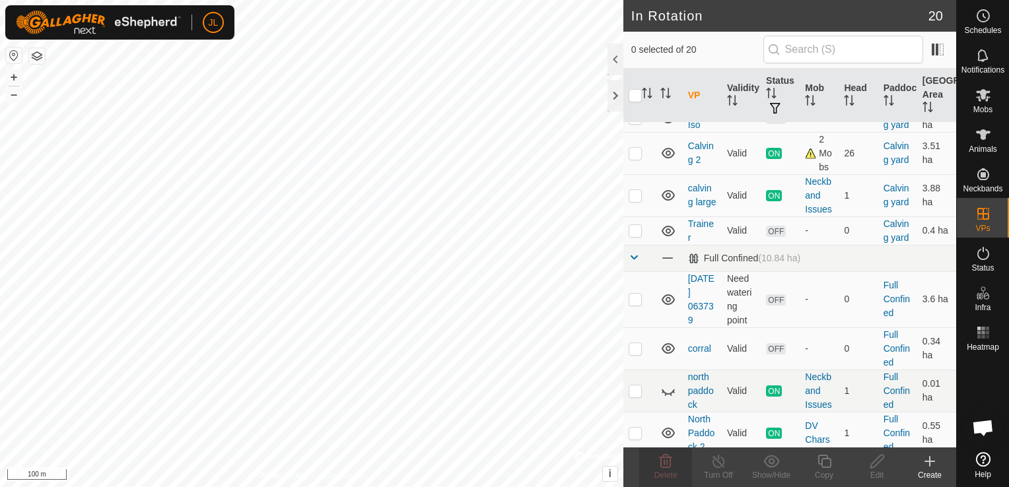
checkbox input "true"
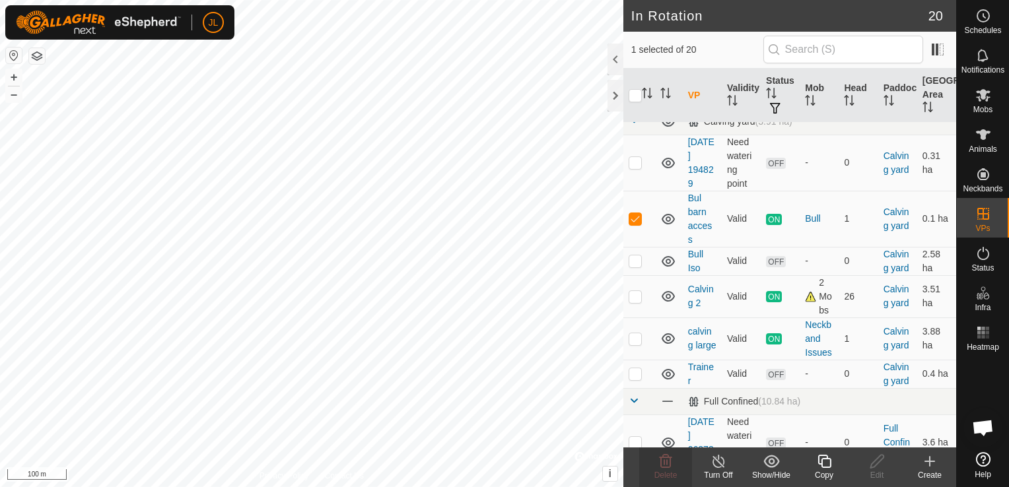
scroll to position [264, 0]
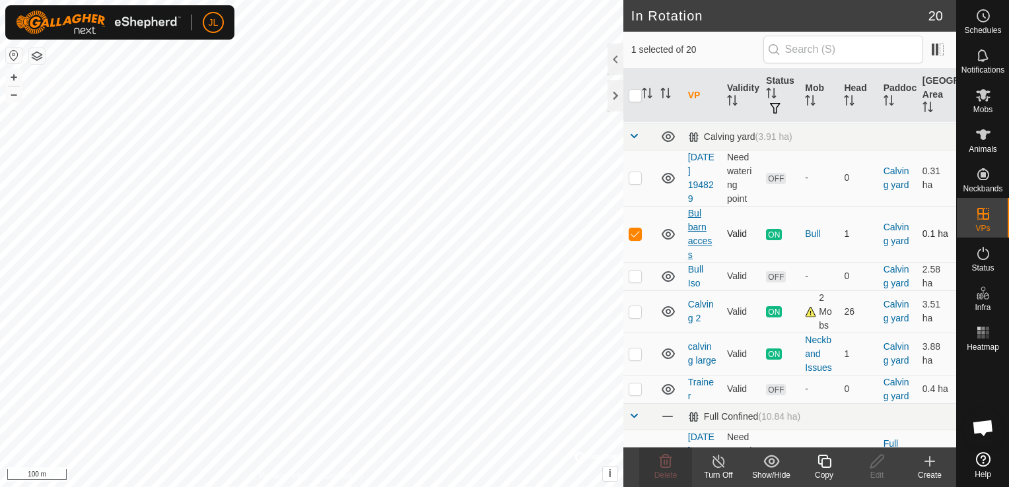
click at [693, 243] on link "Bul barn access" at bounding box center [700, 234] width 24 height 52
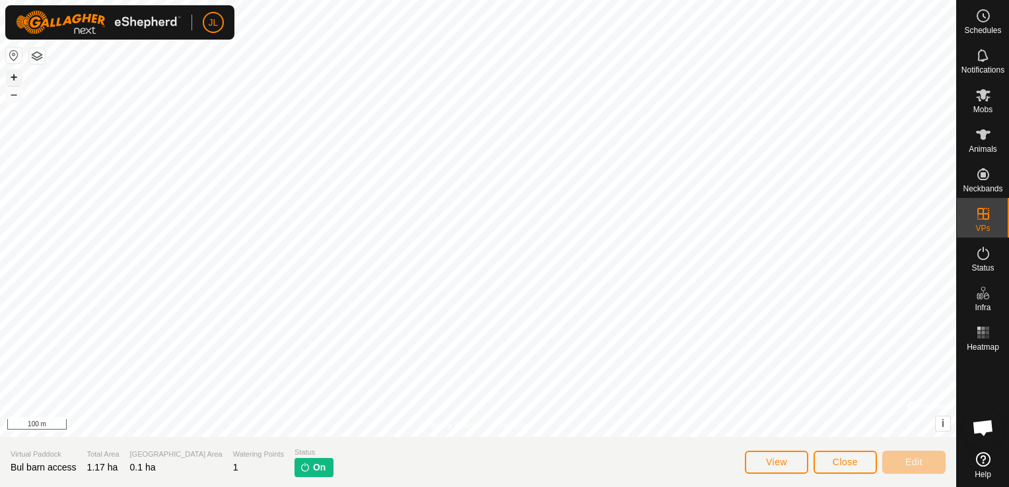
click at [18, 77] on button "+" at bounding box center [14, 77] width 16 height 16
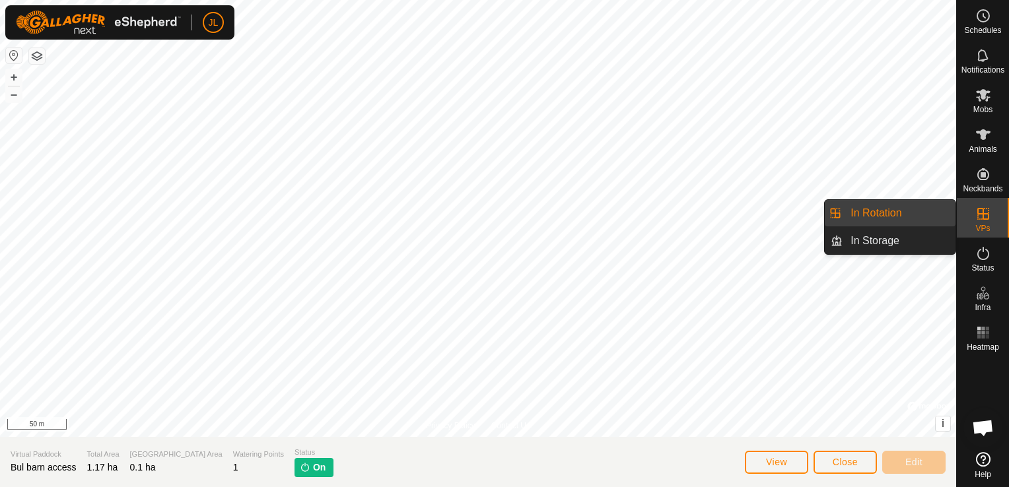
click at [983, 222] on es-virtualpaddocks-svg-icon at bounding box center [983, 213] width 24 height 21
click at [933, 219] on link "In Rotation" at bounding box center [898, 213] width 113 height 26
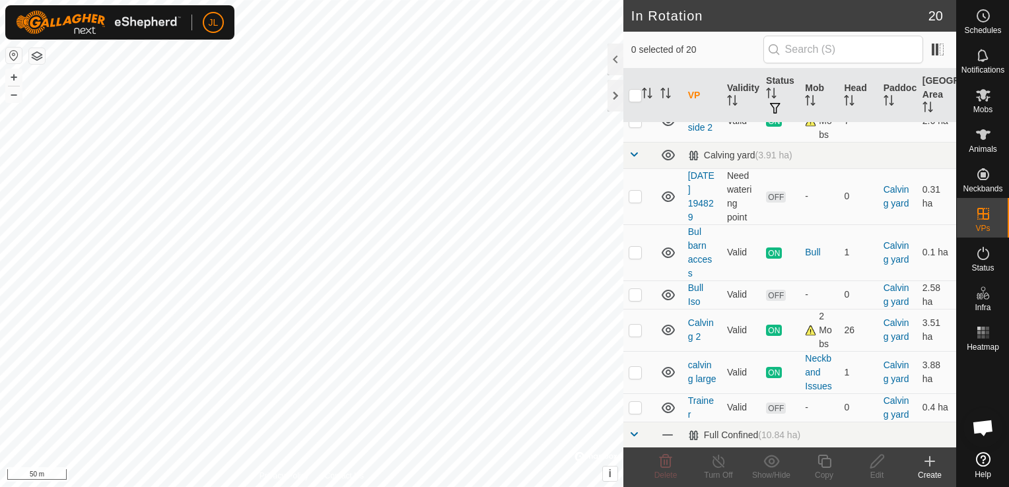
scroll to position [252, 0]
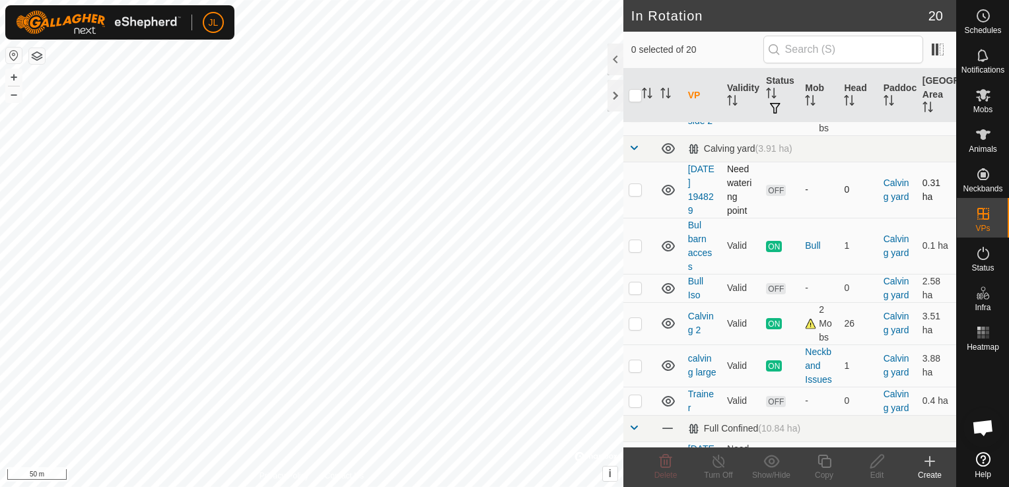
click at [634, 195] on p-checkbox at bounding box center [635, 189] width 13 height 11
checkbox input "false"
click at [636, 293] on p-checkbox at bounding box center [635, 288] width 13 height 11
checkbox input "true"
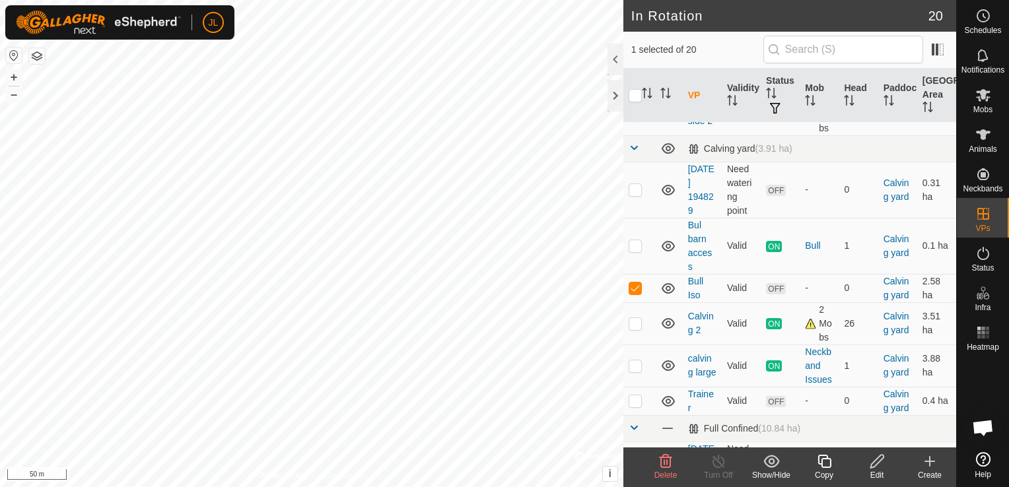
click at [874, 468] on icon at bounding box center [877, 462] width 17 height 16
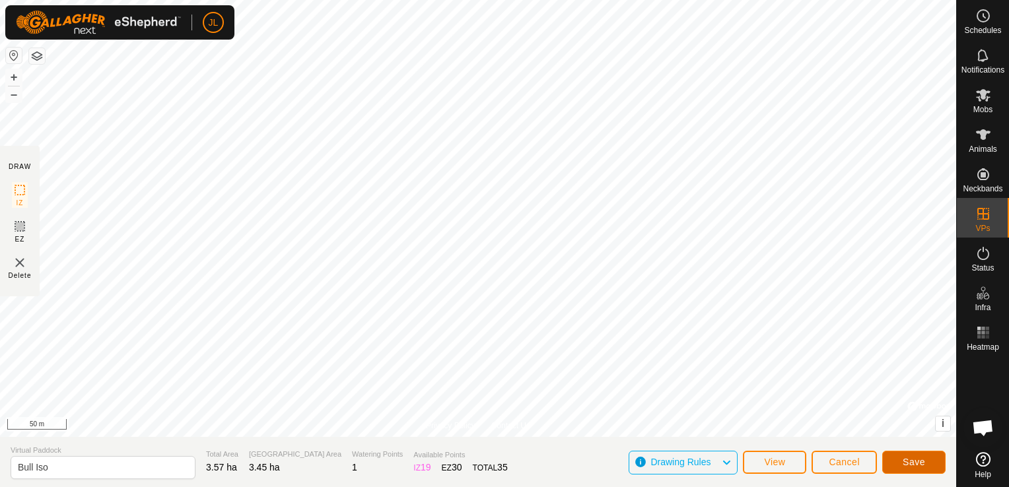
click at [907, 458] on span "Save" at bounding box center [914, 462] width 22 height 11
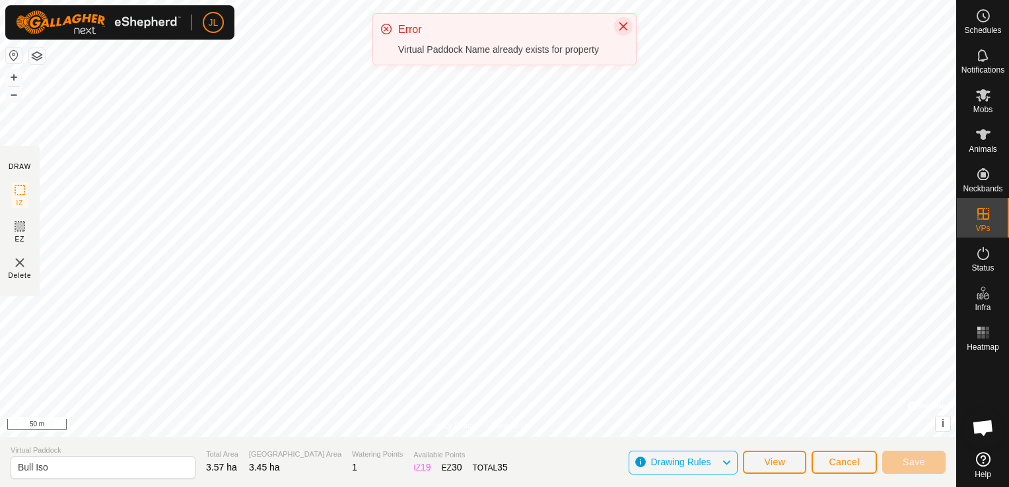
click at [621, 24] on icon "Close" at bounding box center [623, 26] width 9 height 9
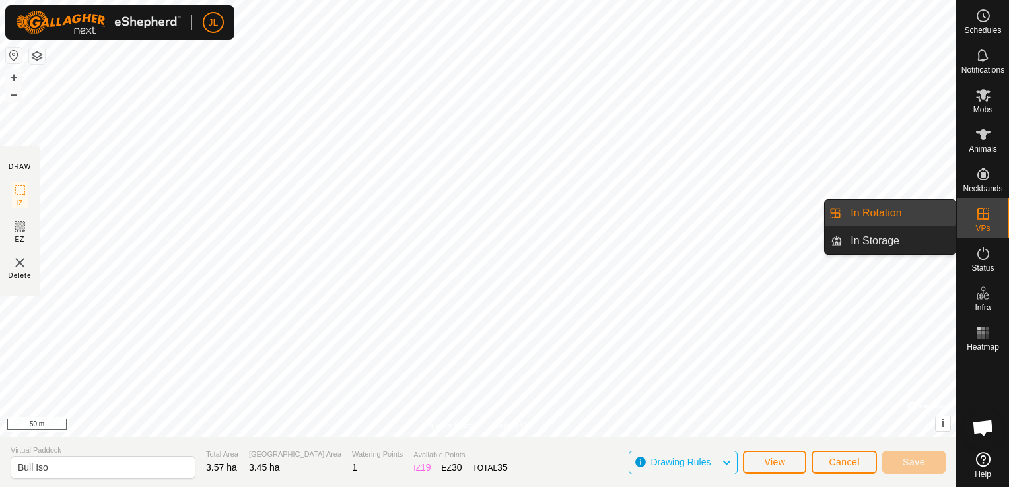
click at [906, 212] on link "In Rotation" at bounding box center [898, 213] width 113 height 26
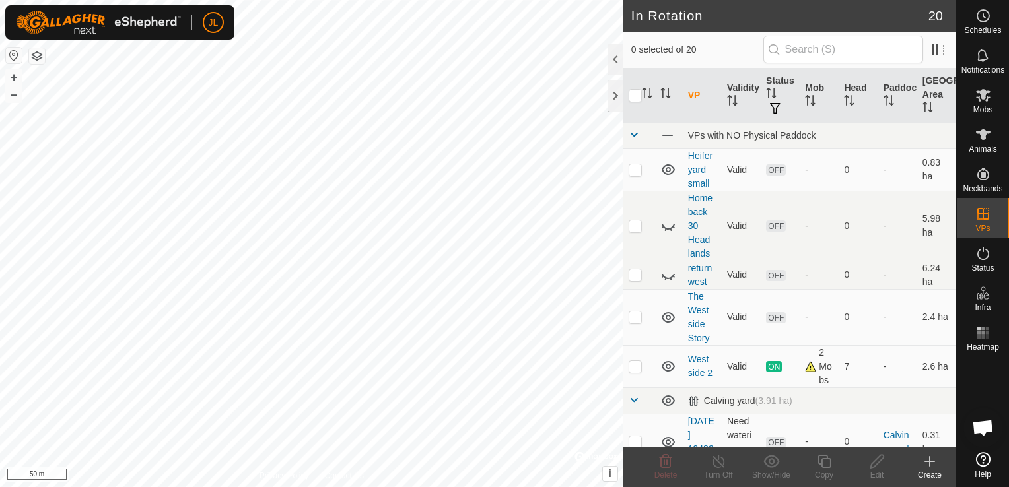
scroll to position [332, 0]
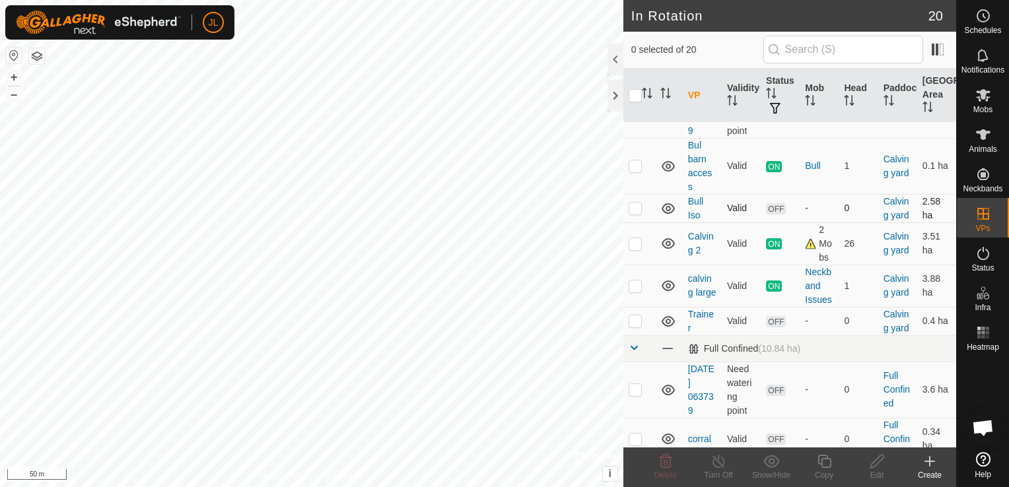
click at [635, 213] on p-checkbox at bounding box center [635, 208] width 13 height 11
checkbox input "true"
click at [871, 462] on icon at bounding box center [877, 462] width 17 height 16
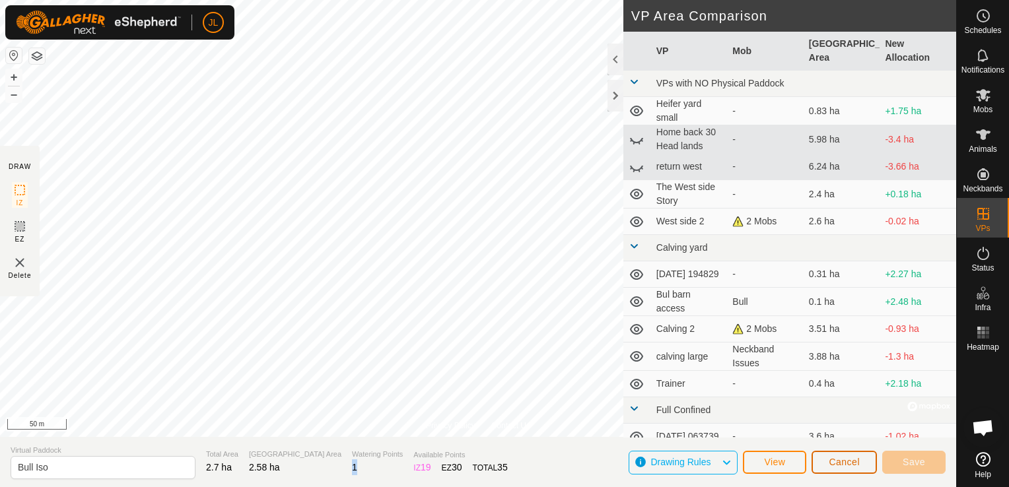
click at [835, 465] on span "Cancel" at bounding box center [844, 462] width 31 height 11
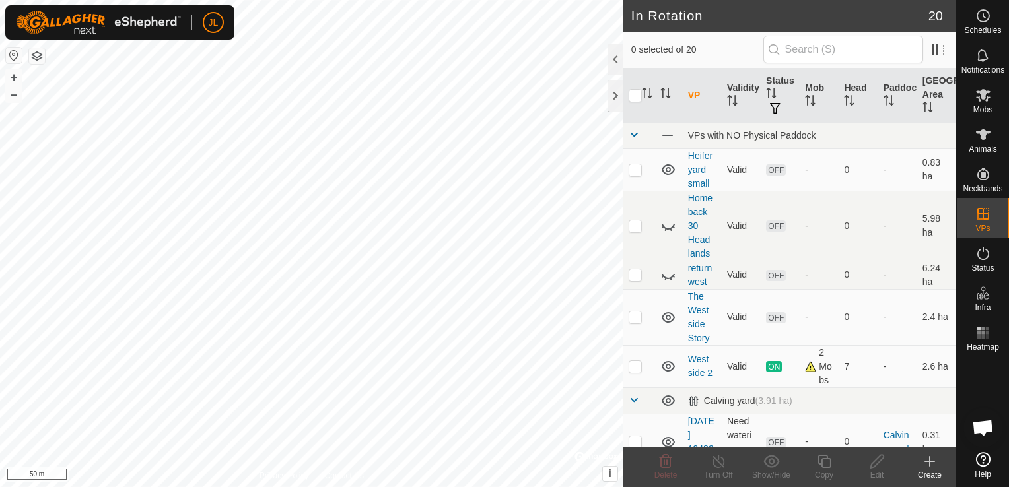
scroll to position [332, 0]
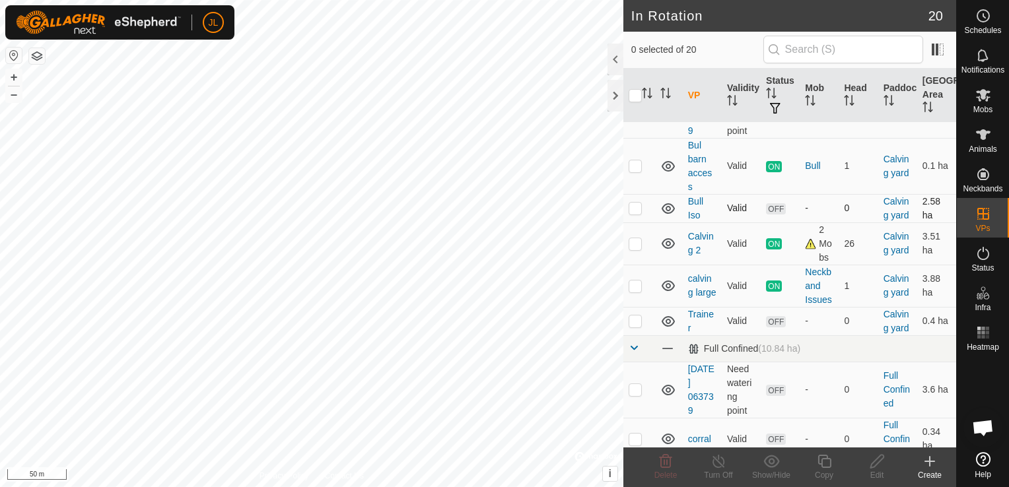
click at [629, 213] on p-checkbox at bounding box center [635, 208] width 13 height 11
checkbox input "true"
click at [875, 463] on icon at bounding box center [877, 462] width 17 height 16
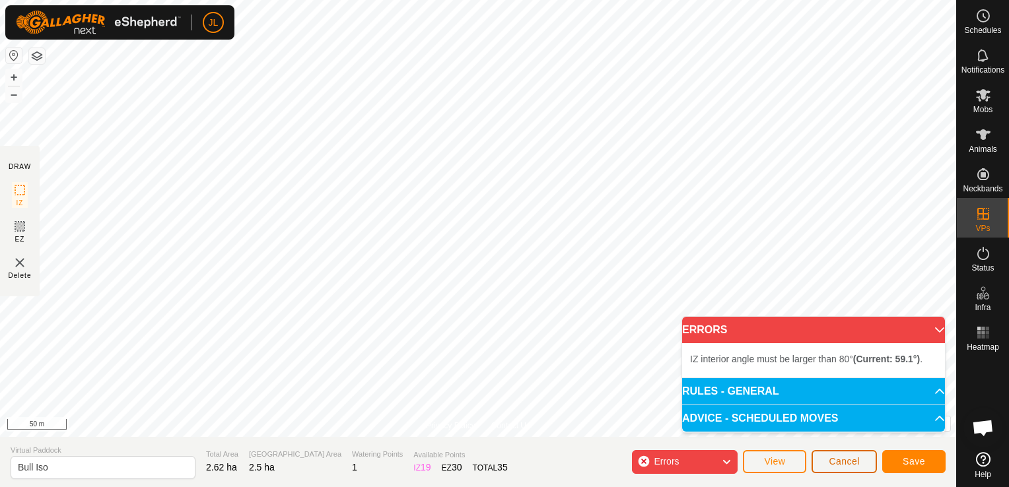
click at [850, 470] on button "Cancel" at bounding box center [843, 461] width 65 height 23
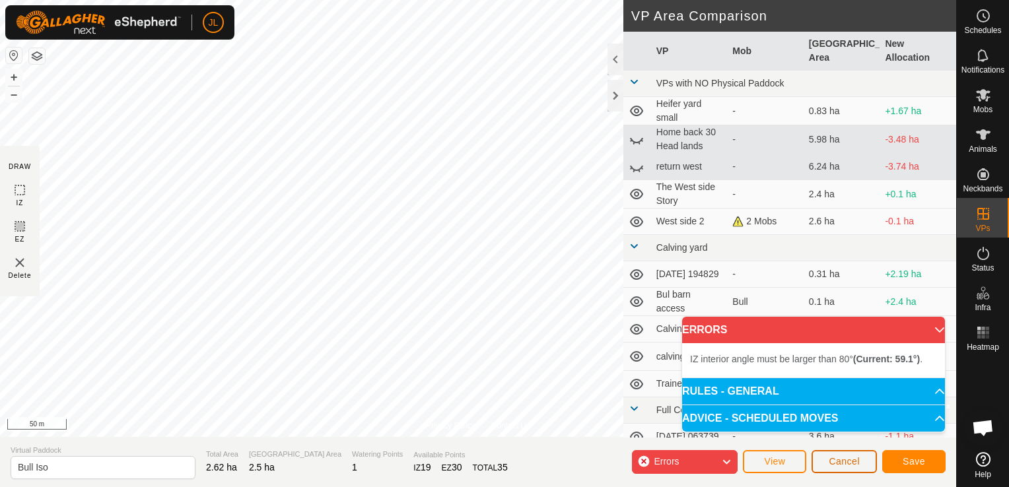
click at [846, 462] on span "Cancel" at bounding box center [844, 461] width 31 height 11
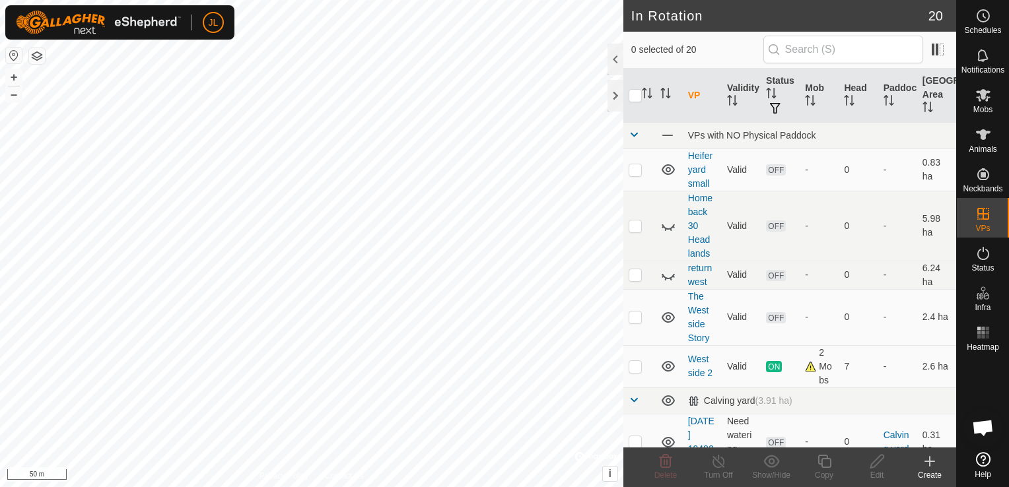
scroll to position [332, 0]
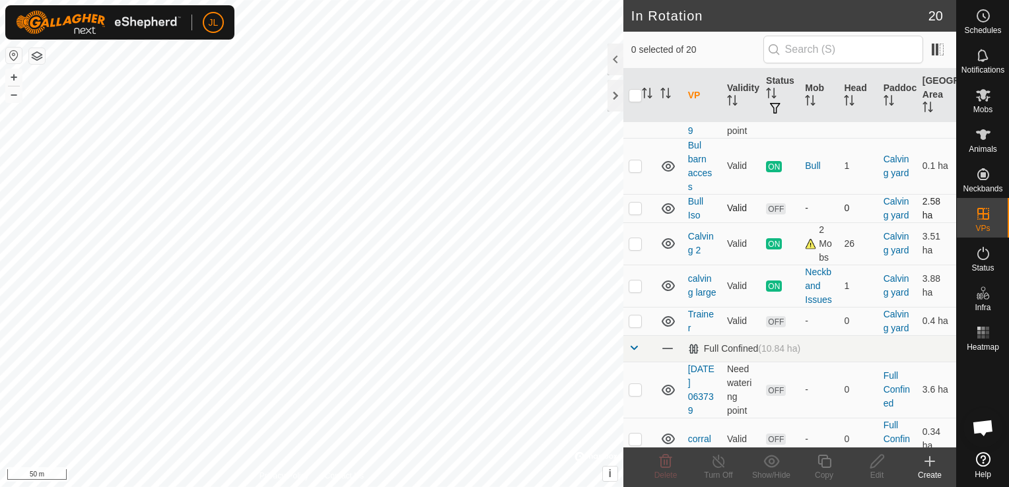
click at [633, 213] on p-checkbox at bounding box center [635, 208] width 13 height 11
checkbox input "true"
click at [877, 465] on icon at bounding box center [876, 461] width 13 height 13
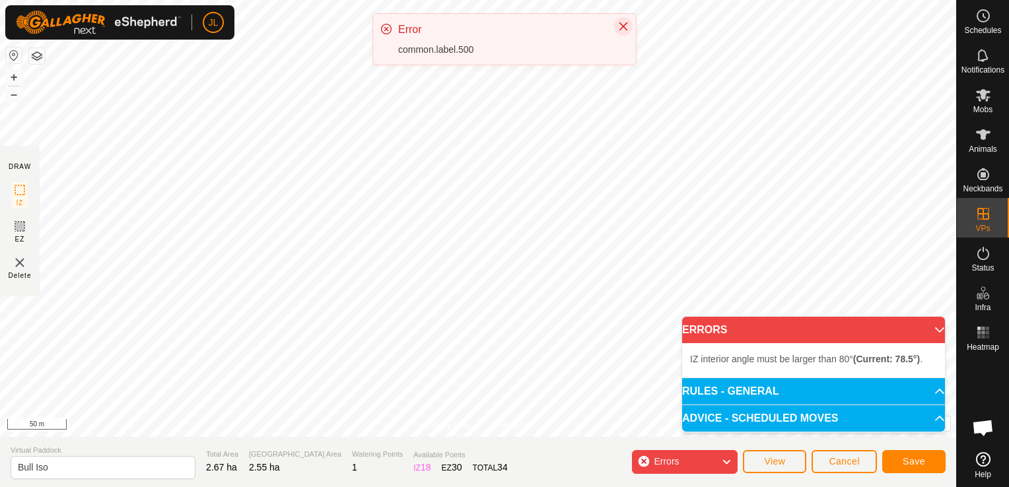
click at [622, 23] on icon "Close" at bounding box center [623, 26] width 11 height 11
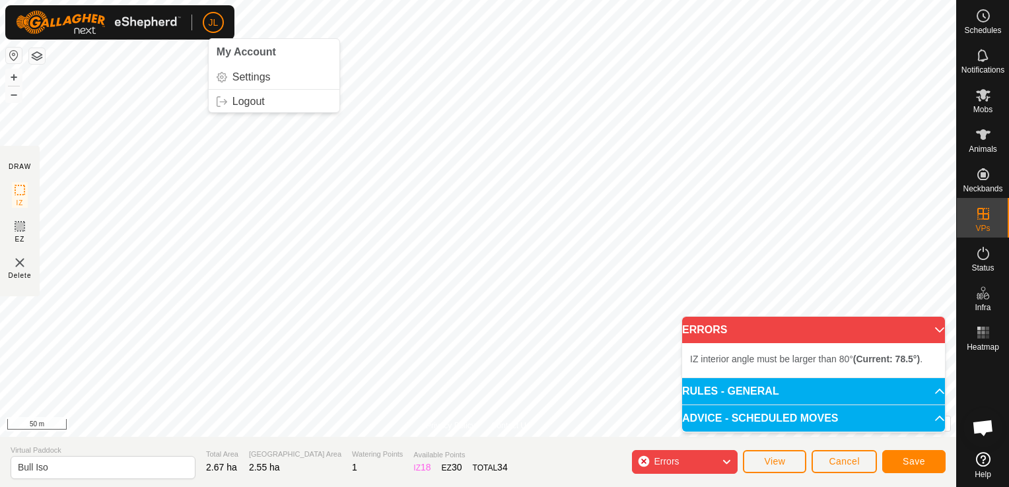
click at [219, 28] on p-avatar "JL" at bounding box center [213, 22] width 21 height 21
click at [243, 100] on link "Logout" at bounding box center [274, 101] width 131 height 21
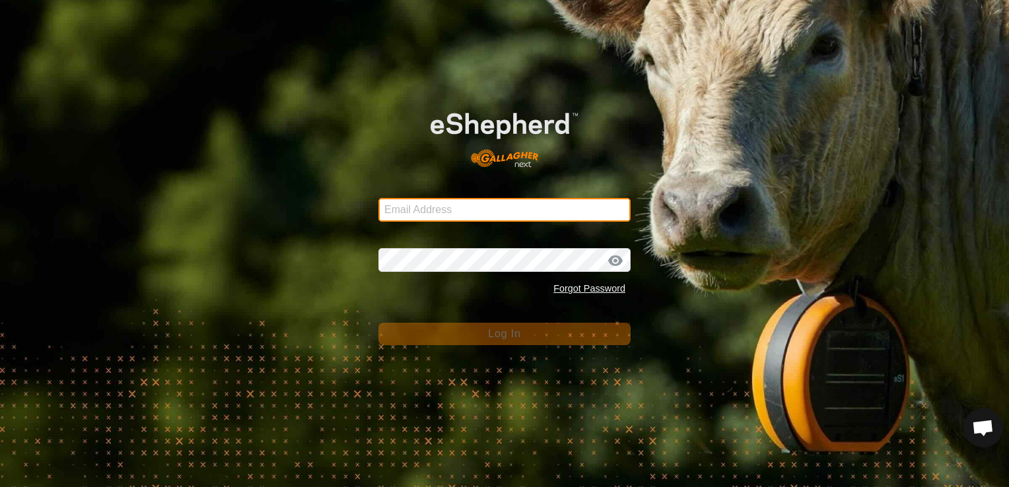
type input "[EMAIL_ADDRESS][DOMAIN_NAME]"
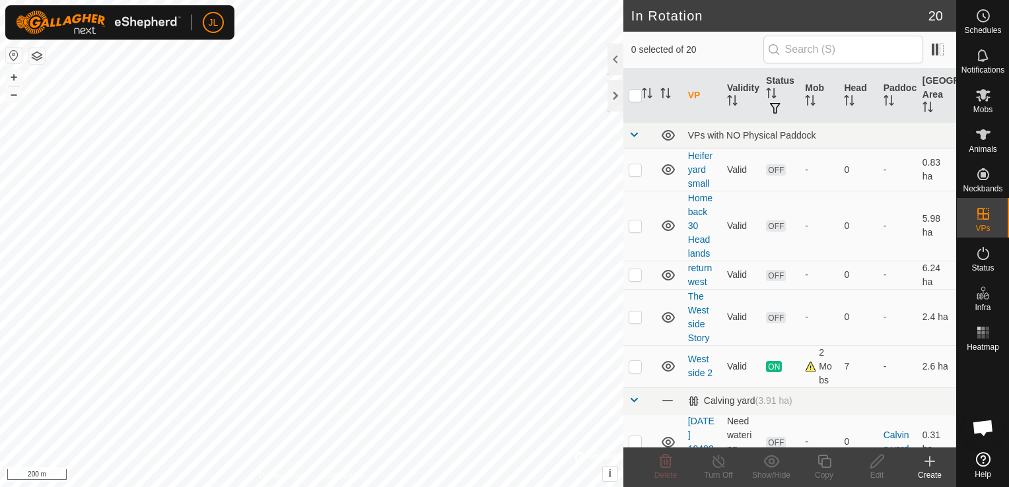
scroll to position [332, 0]
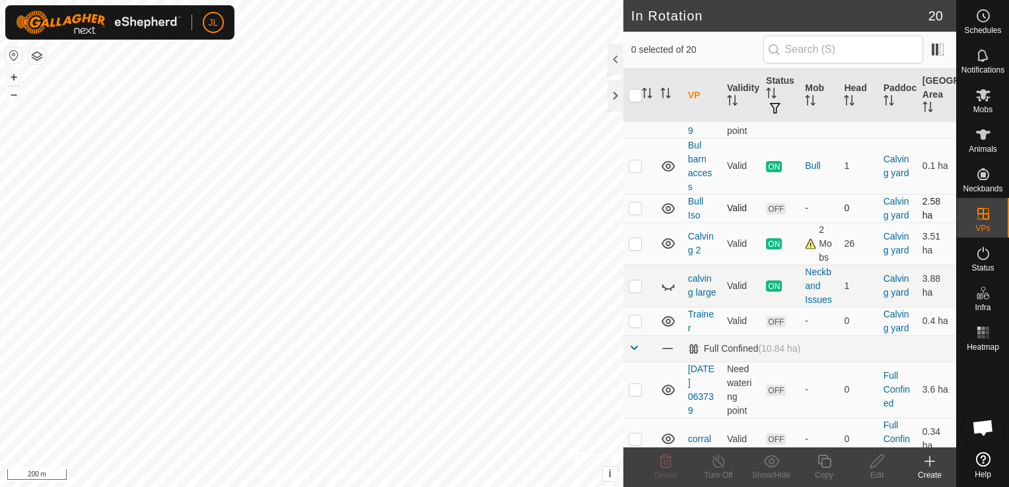
click at [635, 213] on p-checkbox at bounding box center [635, 208] width 13 height 11
checkbox input "true"
click at [874, 463] on icon at bounding box center [877, 462] width 17 height 16
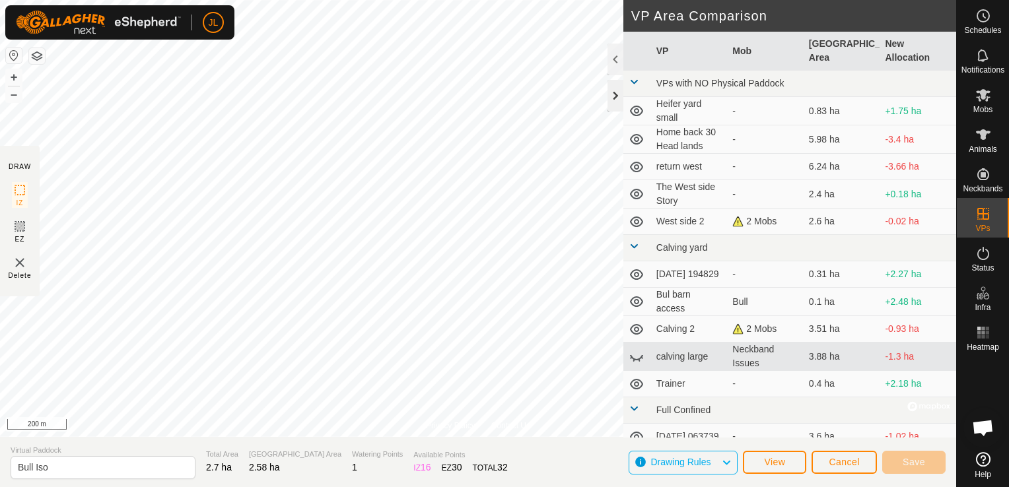
click at [613, 110] on div at bounding box center [615, 96] width 16 height 32
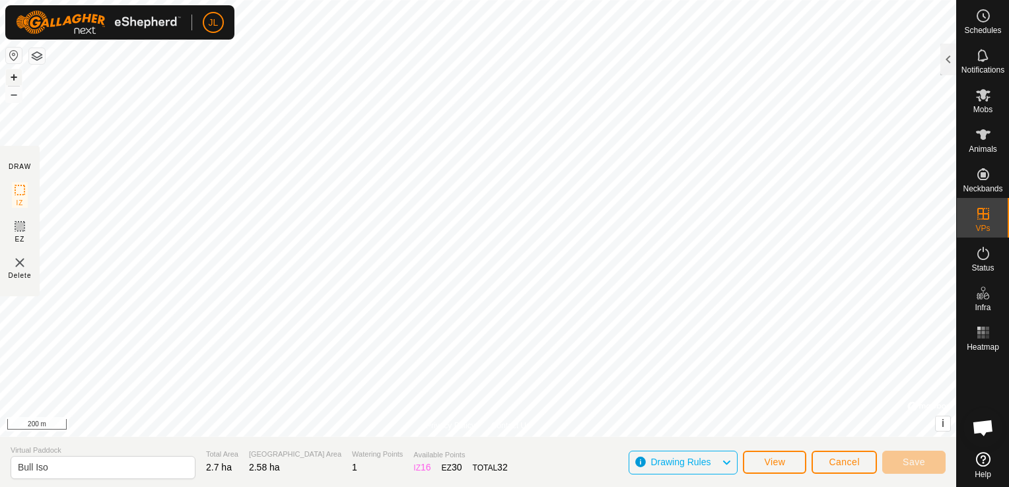
click at [17, 76] on button "+" at bounding box center [14, 77] width 16 height 16
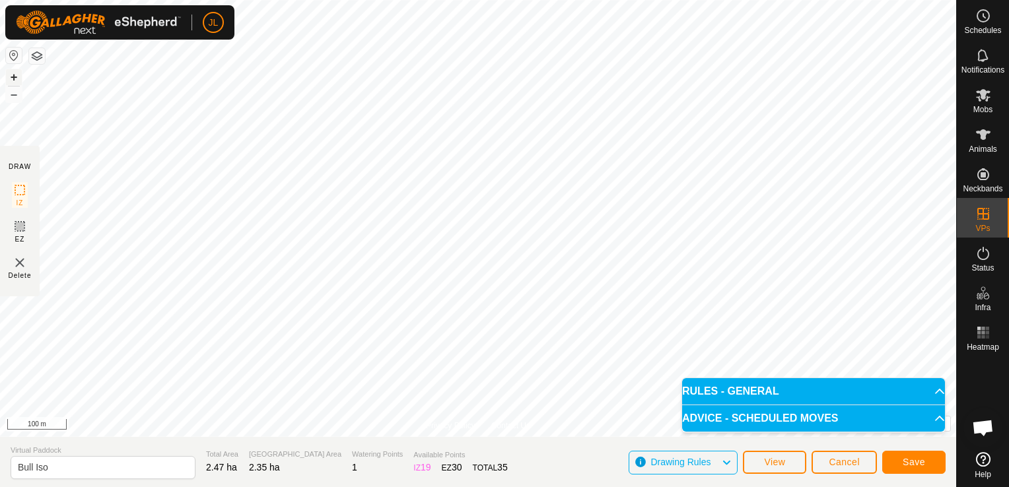
click at [13, 75] on button "+" at bounding box center [14, 77] width 16 height 16
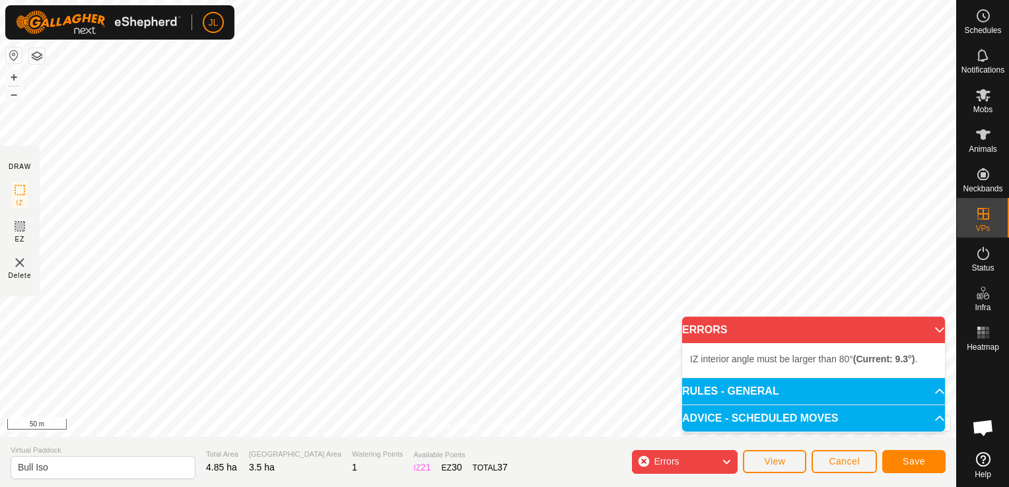
click at [691, 427] on body "JL Schedules Notifications Mobs Animals Neckbands VPs Status Infra Heatmap Help…" at bounding box center [504, 243] width 1009 height 487
click at [555, 0] on html "JL Schedules Notifications Mobs Animals Neckbands VPs Status Infra Heatmap Help…" at bounding box center [504, 243] width 1009 height 487
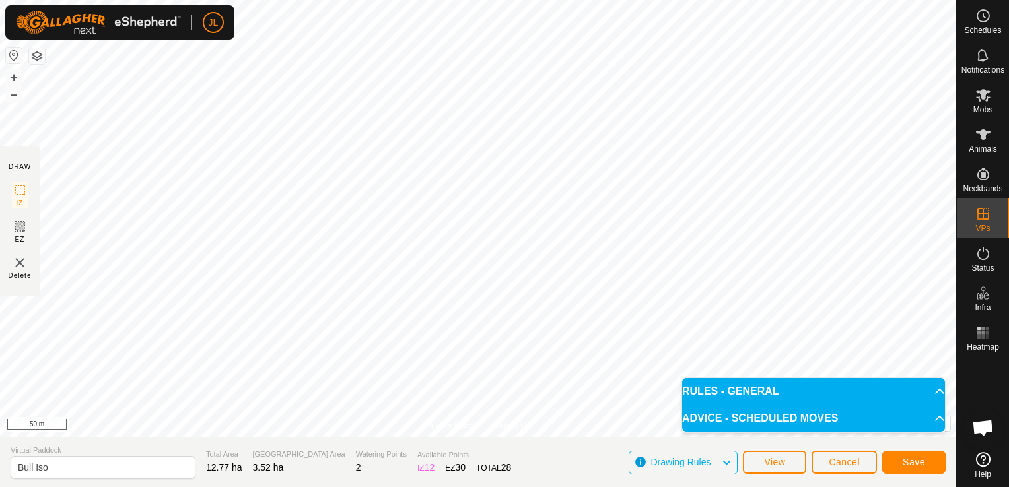
click at [647, 0] on html "JL Schedules Notifications Mobs Animals Neckbands VPs Status Infra Heatmap Help…" at bounding box center [504, 243] width 1009 height 487
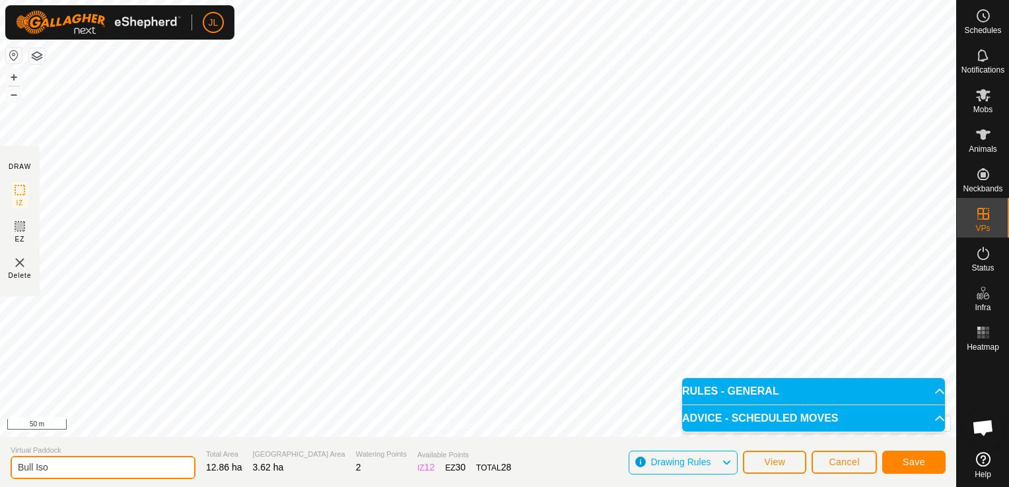
click at [60, 469] on input "Bull Iso" at bounding box center [103, 467] width 185 height 23
type input "B"
type input "c"
type input "Calving yard large 3"
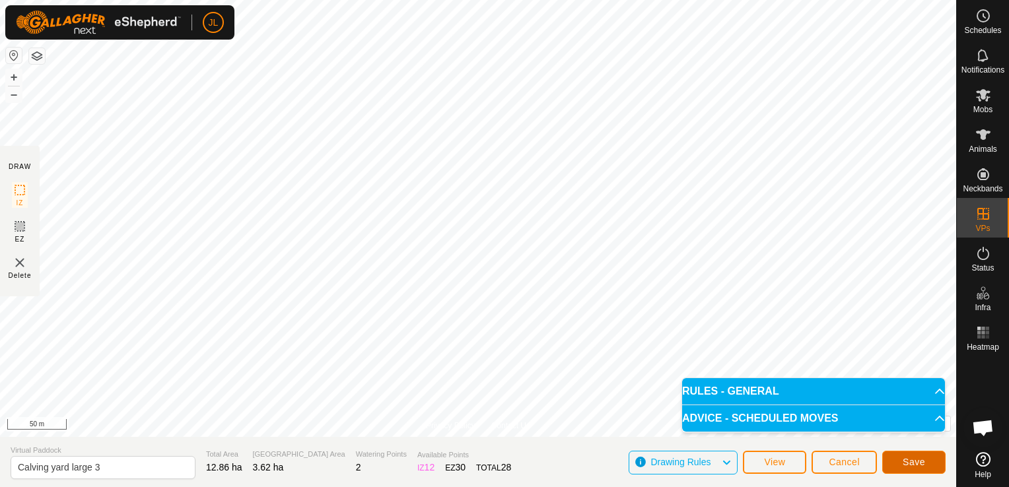
click at [901, 464] on button "Save" at bounding box center [913, 462] width 63 height 23
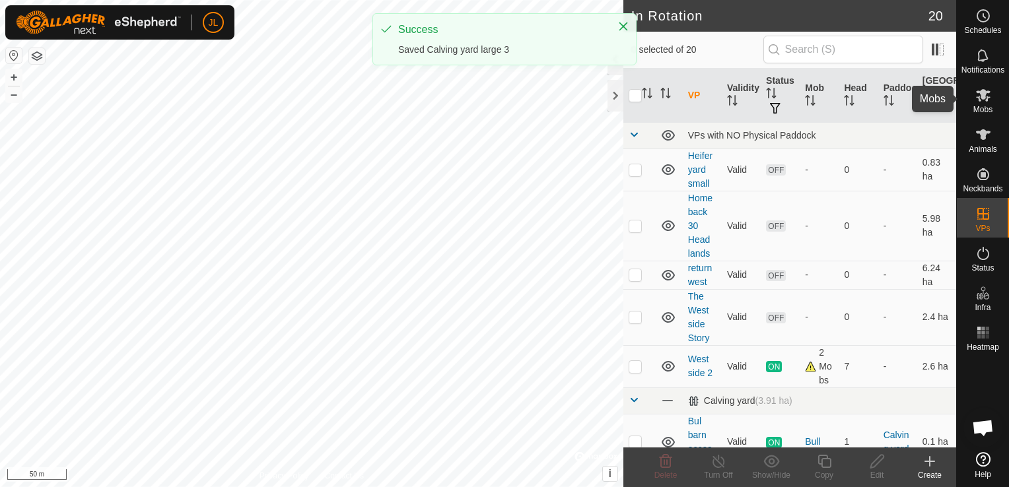
click at [985, 94] on icon at bounding box center [983, 95] width 15 height 13
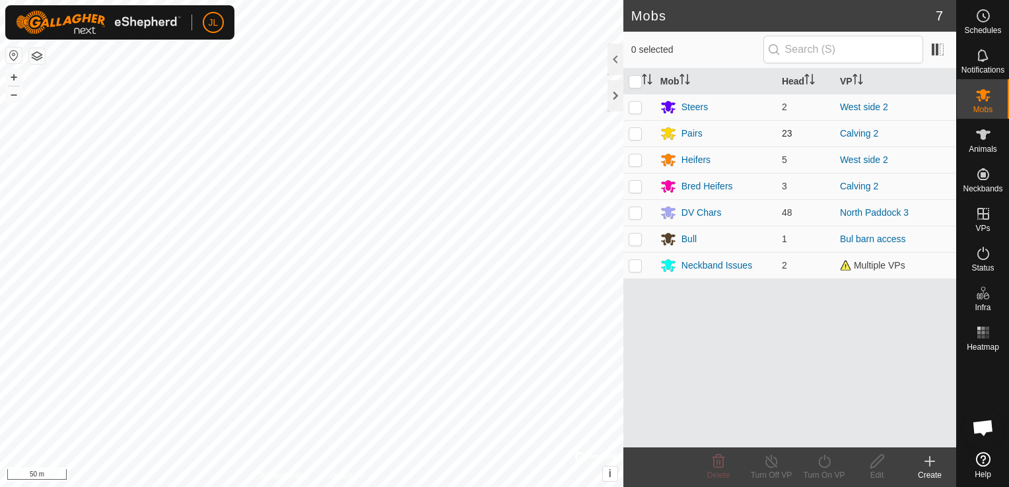
click at [631, 133] on p-checkbox at bounding box center [635, 133] width 13 height 11
checkbox input "true"
click at [634, 184] on p-checkbox at bounding box center [635, 186] width 13 height 11
checkbox input "true"
click at [821, 463] on icon at bounding box center [824, 462] width 17 height 16
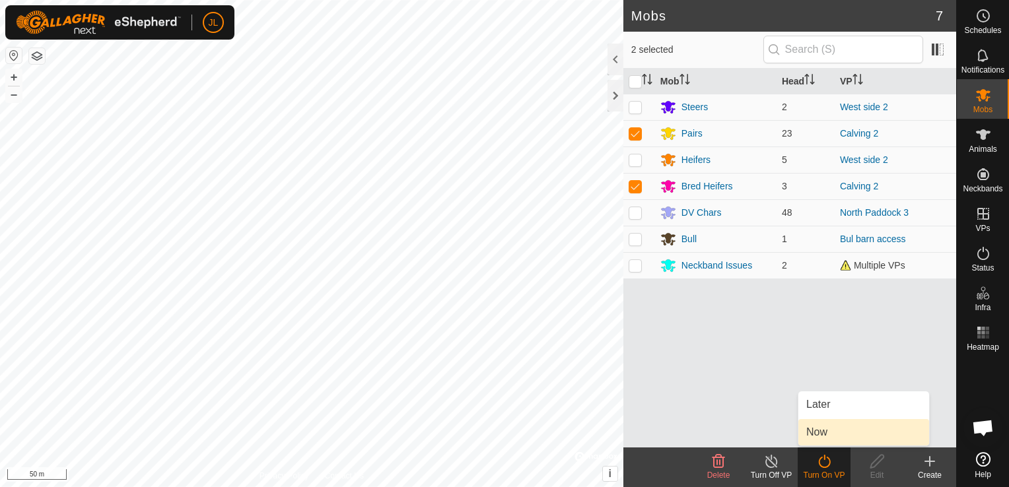
click at [832, 430] on link "Now" at bounding box center [863, 432] width 131 height 26
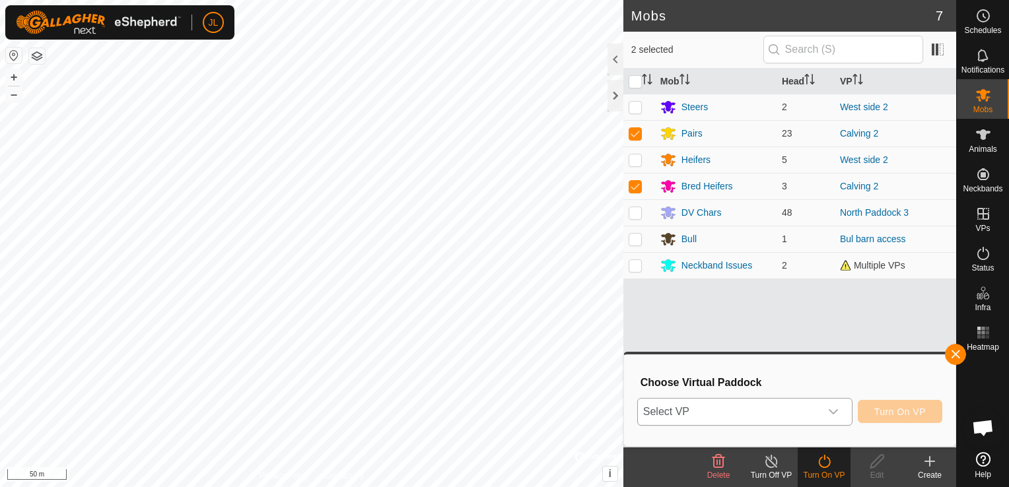
click at [833, 413] on icon "dropdown trigger" at bounding box center [833, 412] width 11 height 11
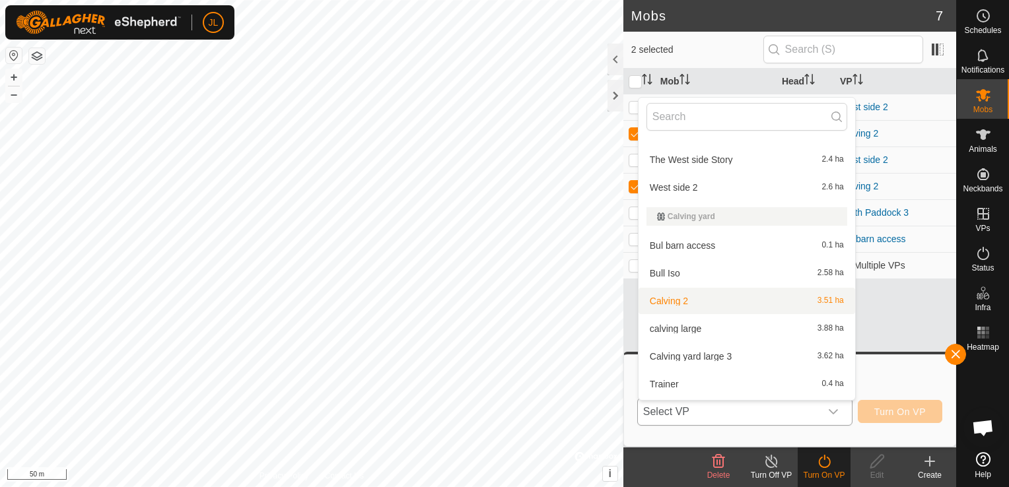
scroll to position [123, 0]
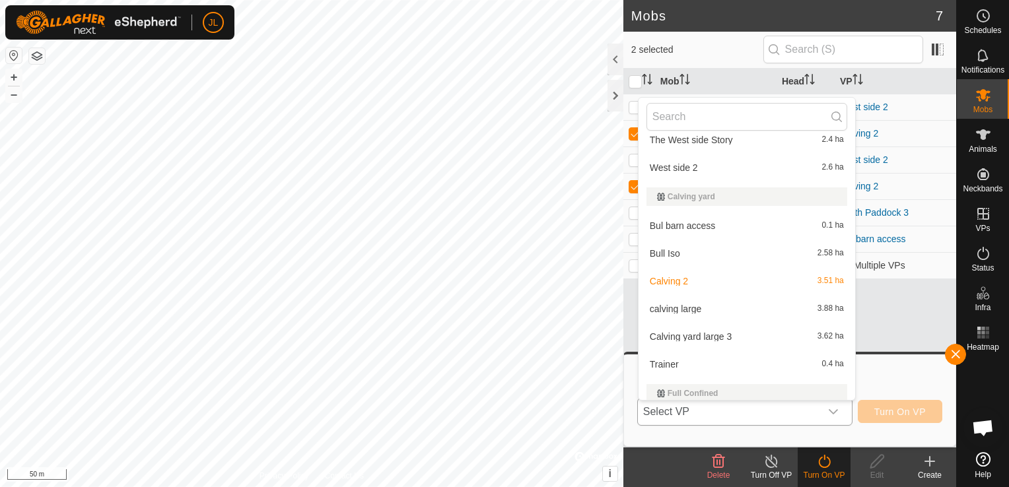
click at [706, 333] on li "Calving yard large 3 3.62 ha" at bounding box center [746, 337] width 217 height 26
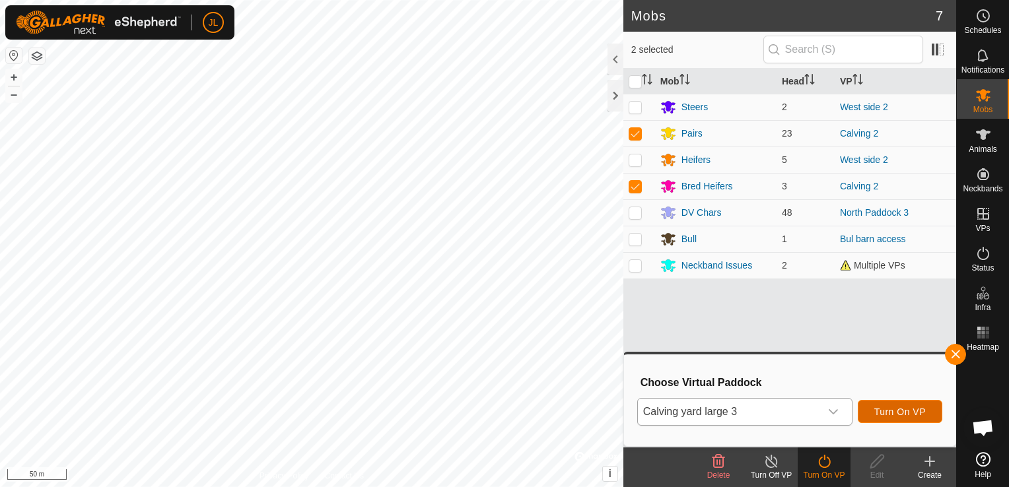
click at [903, 409] on span "Turn On VP" at bounding box center [899, 412] width 51 height 11
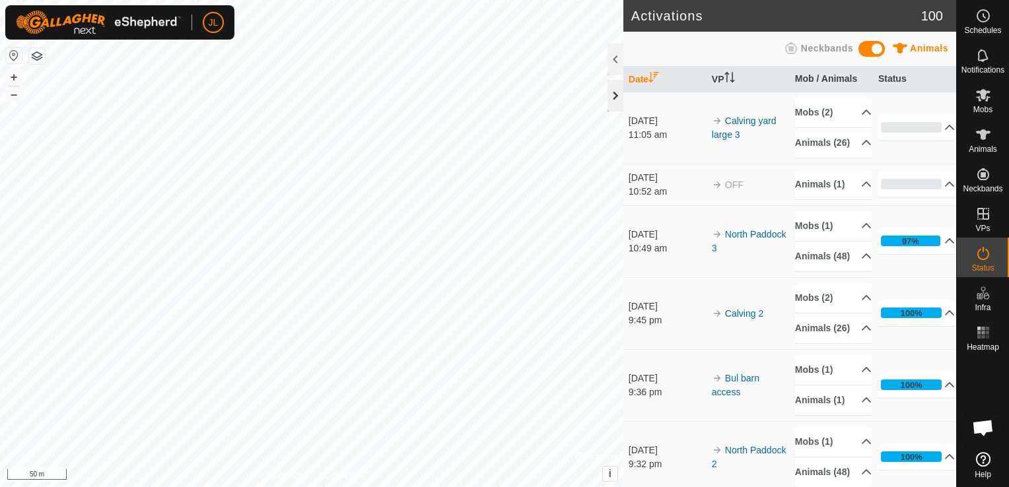
click at [614, 96] on div at bounding box center [615, 96] width 16 height 32
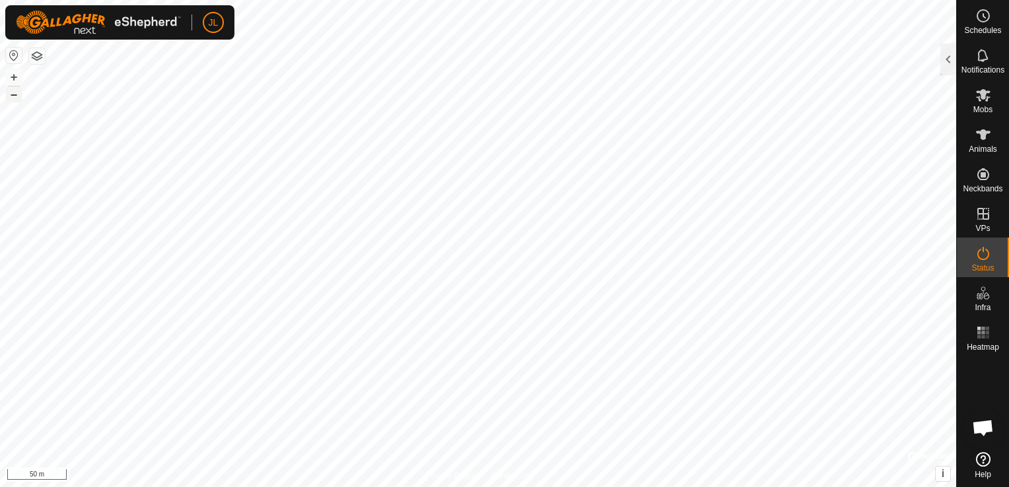
click at [13, 92] on button "–" at bounding box center [14, 94] width 16 height 16
